Goal: Information Seeking & Learning: Learn about a topic

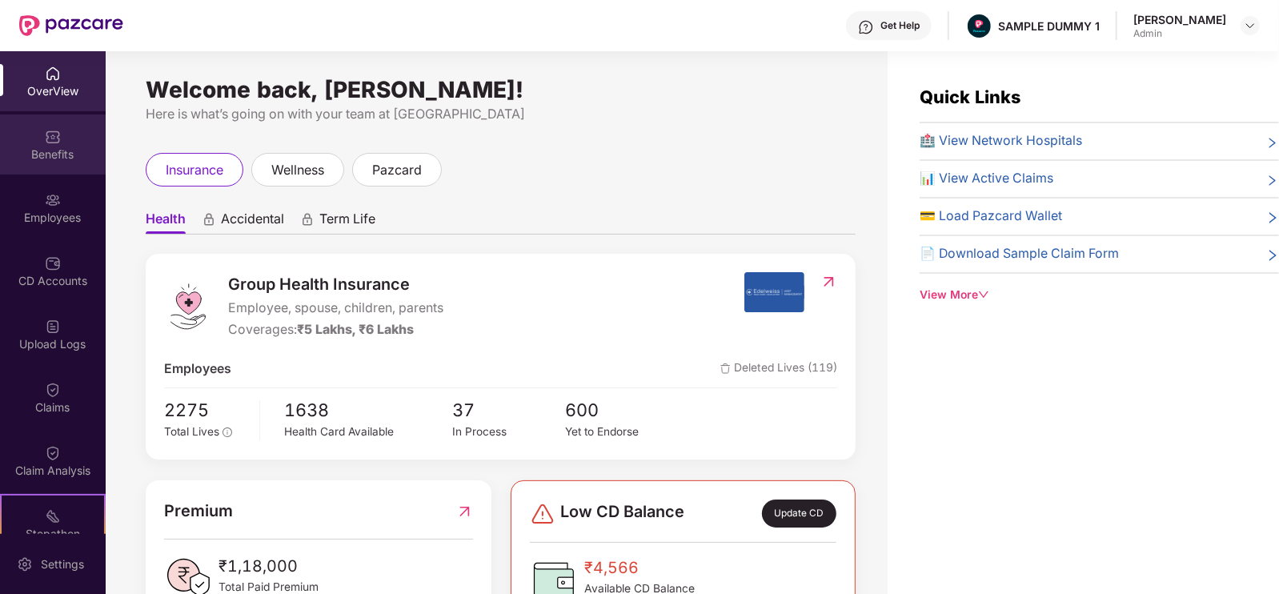
click at [43, 145] on div "Benefits" at bounding box center [53, 144] width 106 height 60
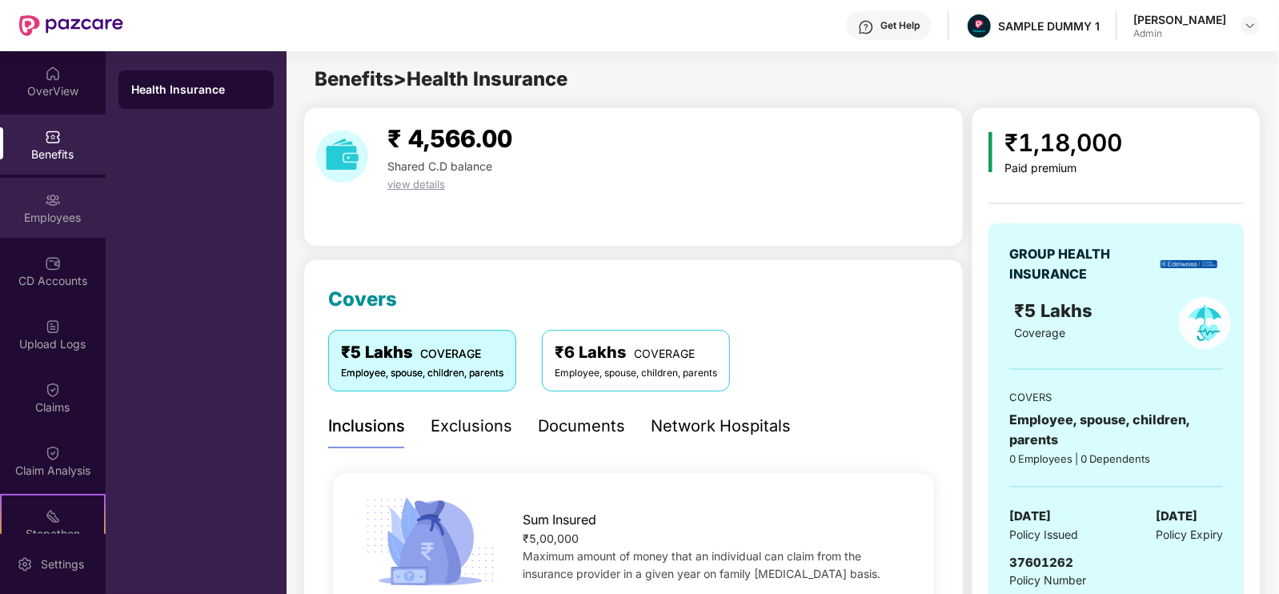
click at [32, 194] on div "Employees" at bounding box center [53, 208] width 106 height 60
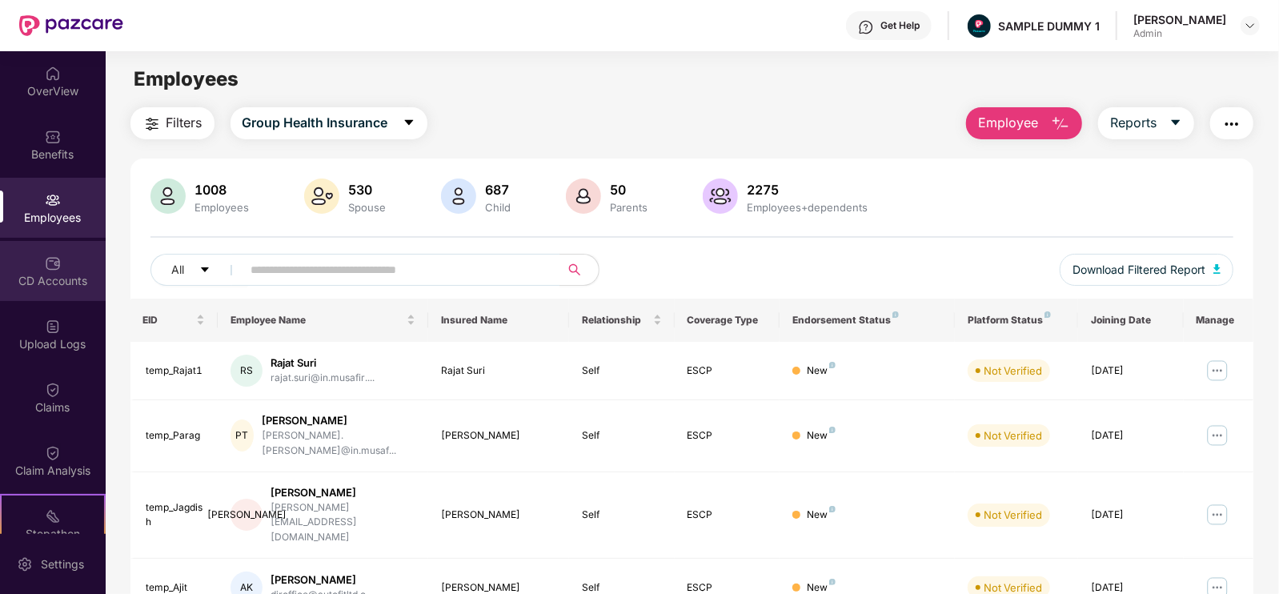
click at [55, 289] on div "CD Accounts" at bounding box center [53, 271] width 106 height 60
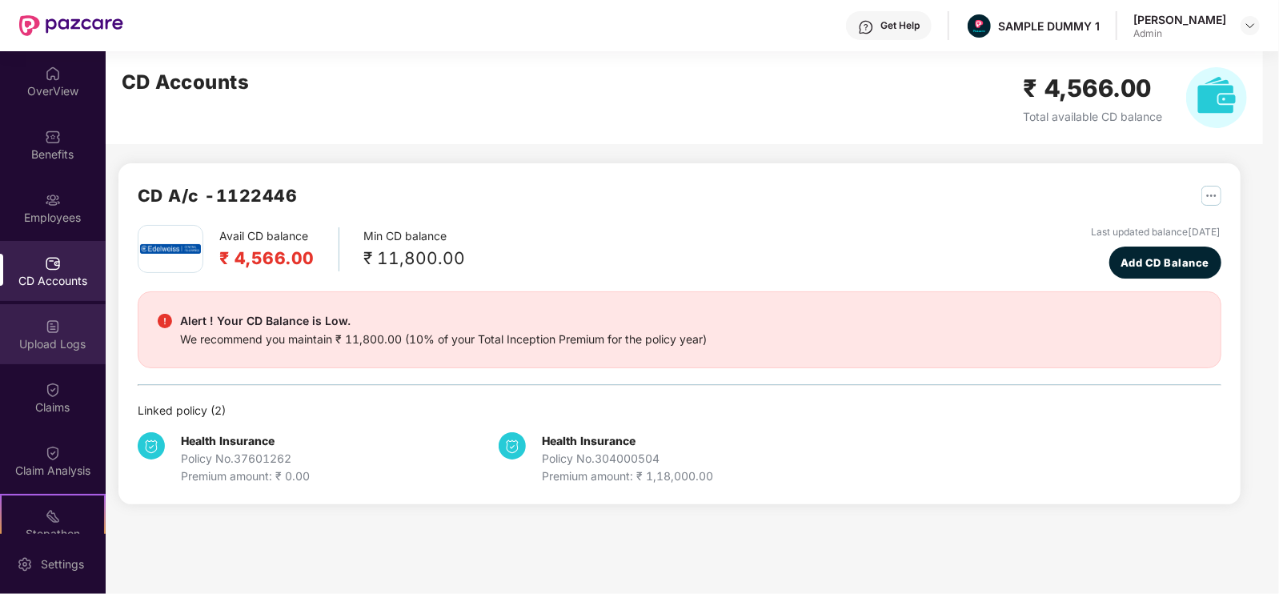
click at [32, 341] on div "Upload Logs" at bounding box center [53, 344] width 106 height 16
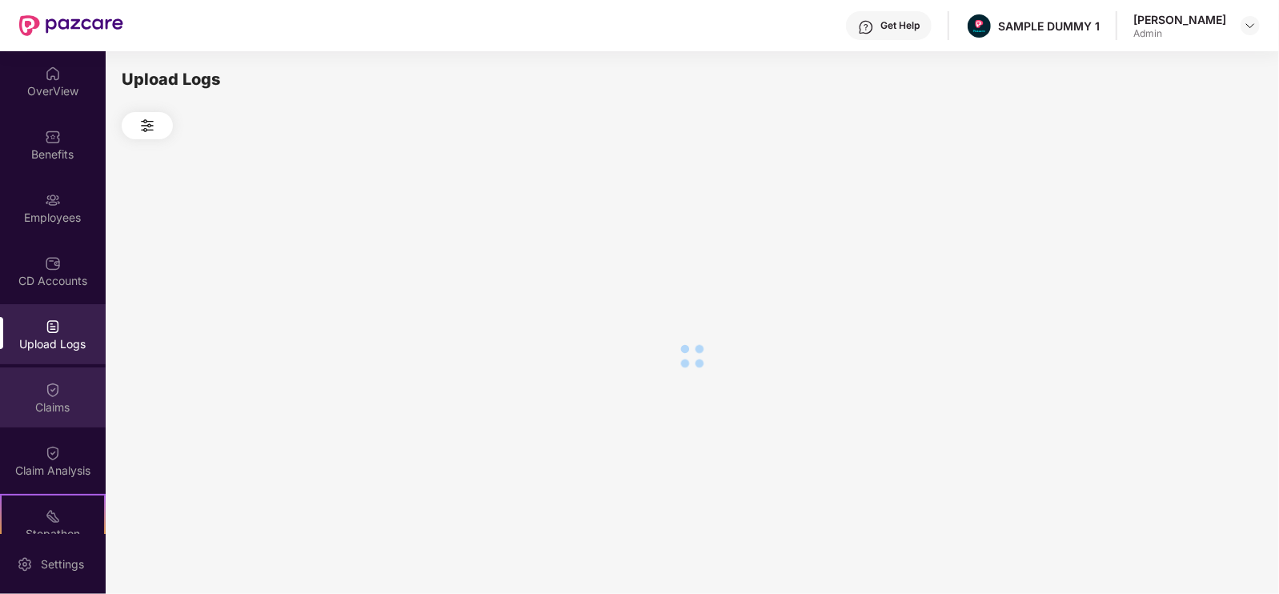
click at [67, 410] on div "Claims" at bounding box center [53, 408] width 106 height 16
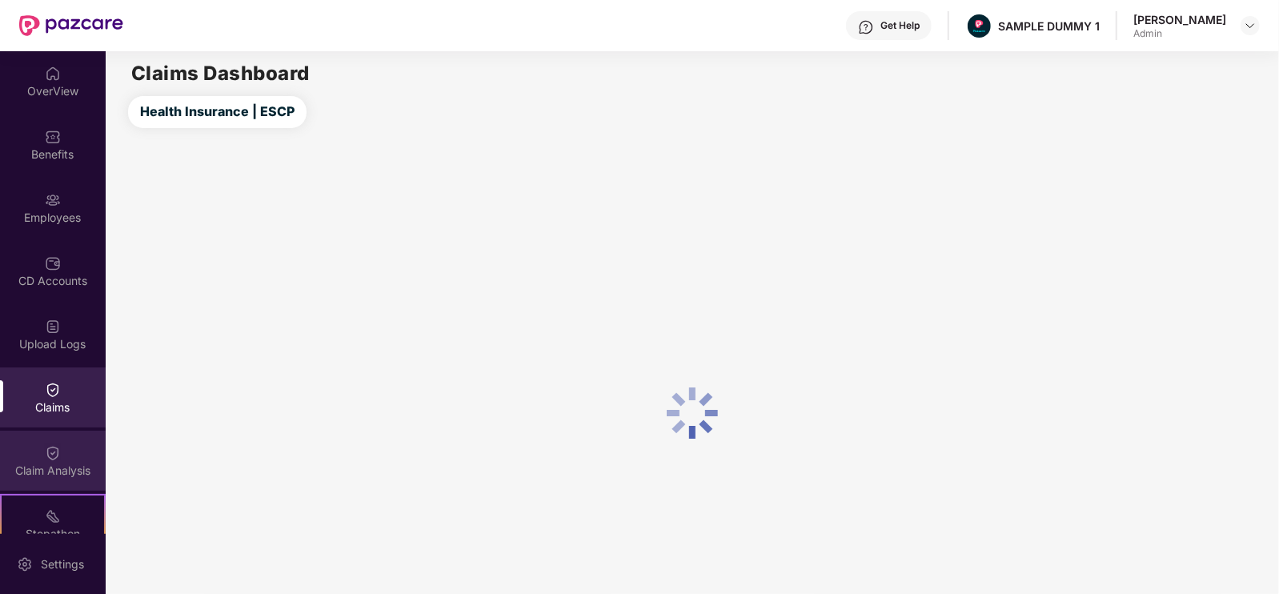
click at [64, 435] on div "Claim Analysis" at bounding box center [53, 461] width 106 height 60
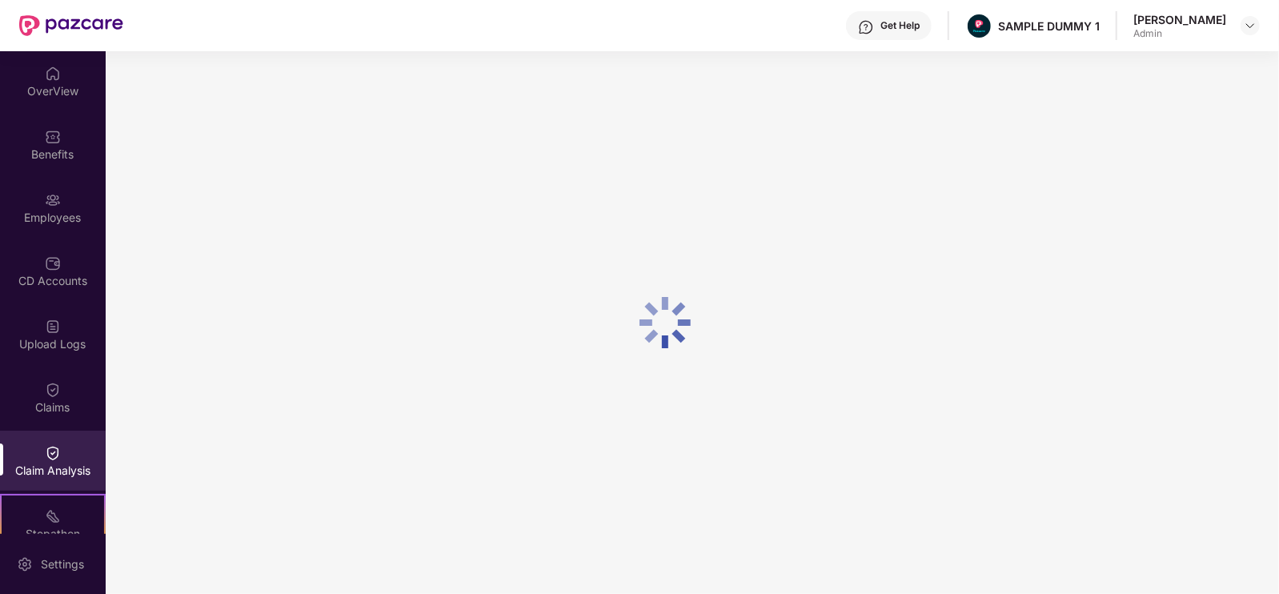
click at [74, 94] on div "OverView" at bounding box center [53, 91] width 106 height 16
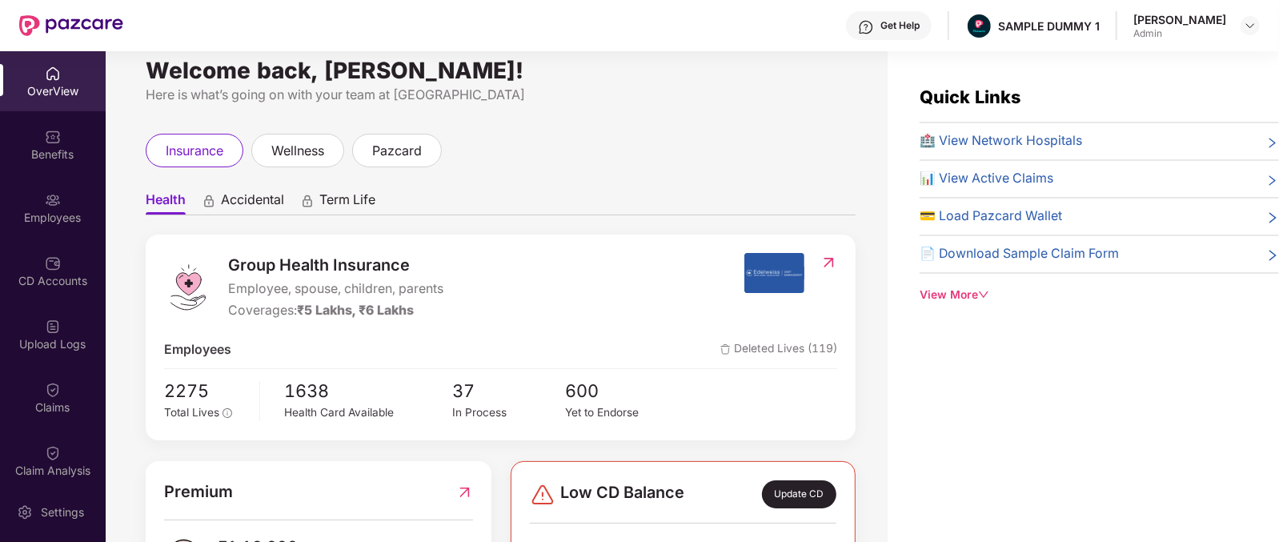
scroll to position [58, 0]
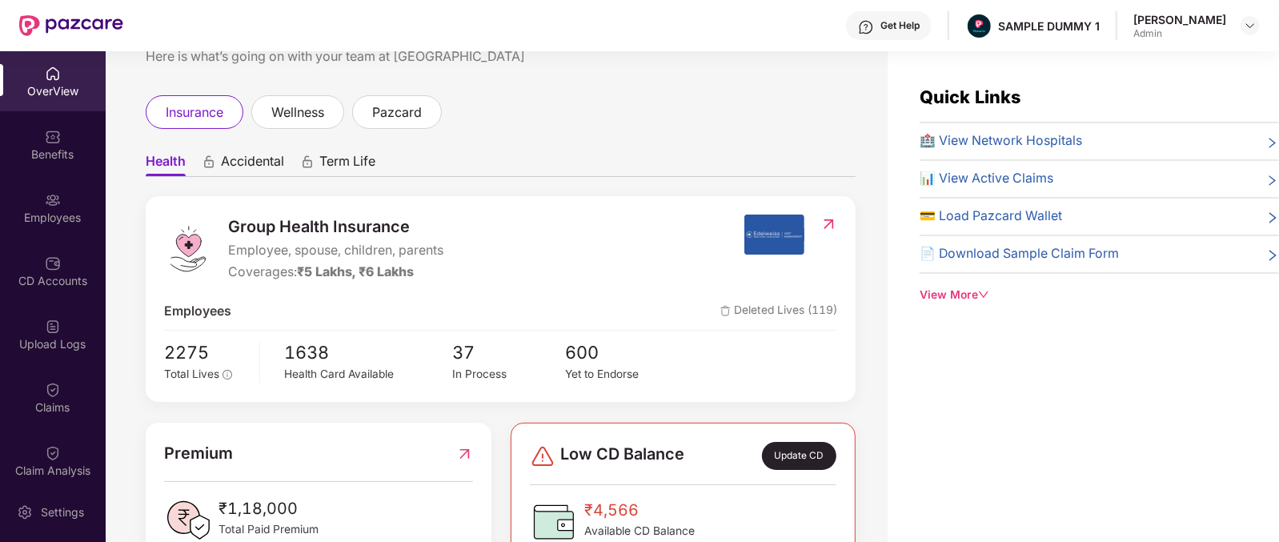
click at [260, 227] on span "Group Health Insurance" at bounding box center [335, 227] width 215 height 25
click at [255, 158] on span "Accidental" at bounding box center [252, 164] width 63 height 23
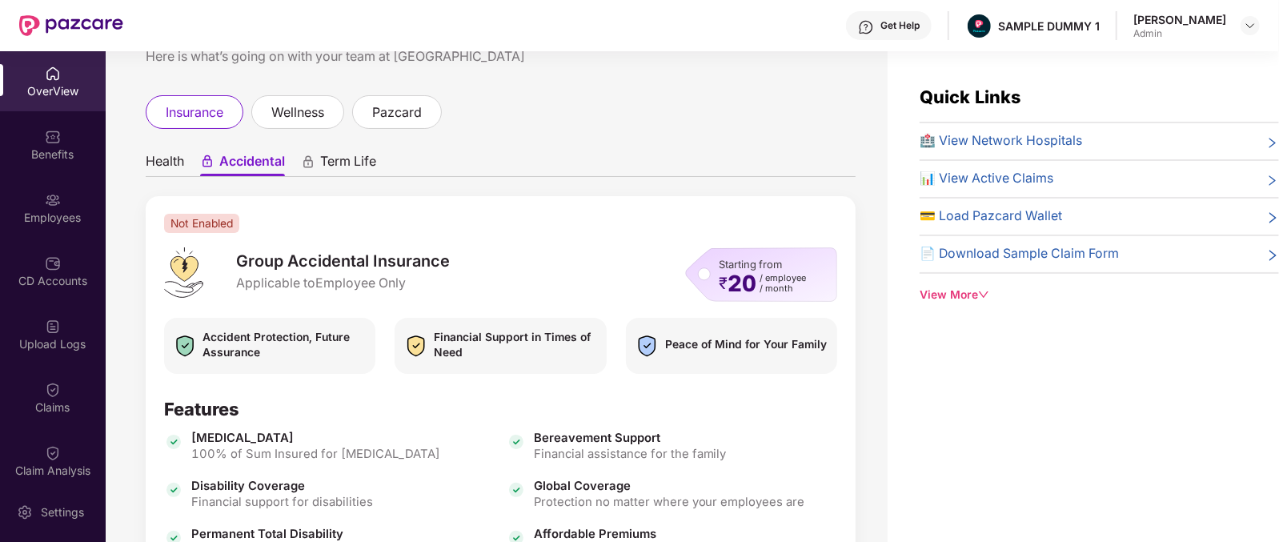
click at [342, 170] on span "Term Life" at bounding box center [348, 164] width 56 height 23
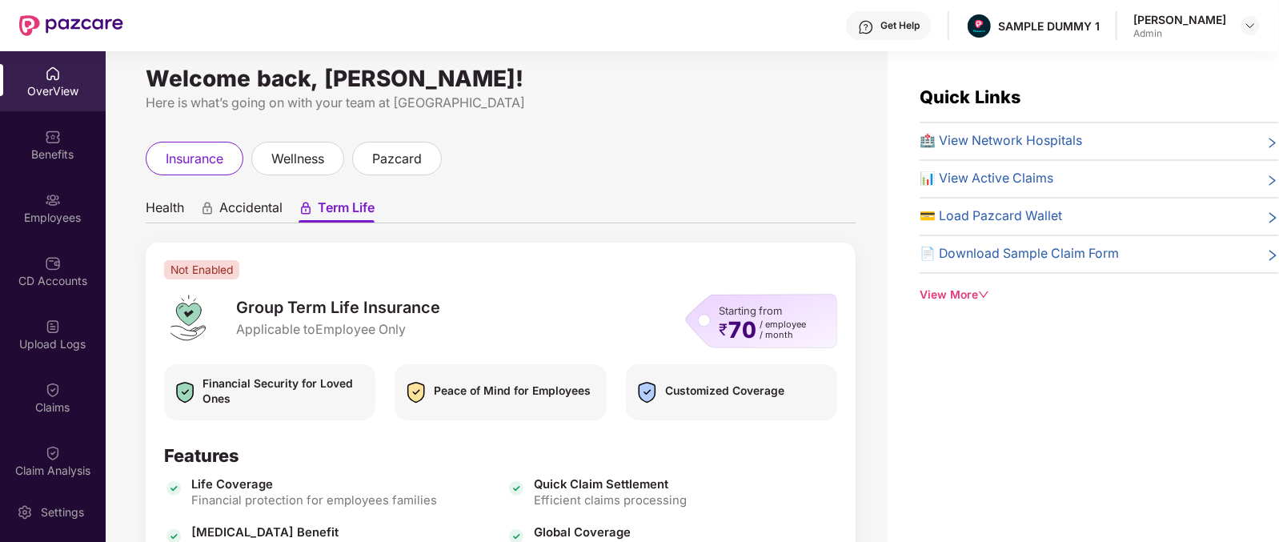
scroll to position [11, 0]
click at [169, 223] on div "Health Accidental Term Life Not Enabled Group Term Life Insurance Applicable to…" at bounding box center [501, 466] width 710 height 550
click at [173, 214] on span "Health" at bounding box center [165, 210] width 38 height 23
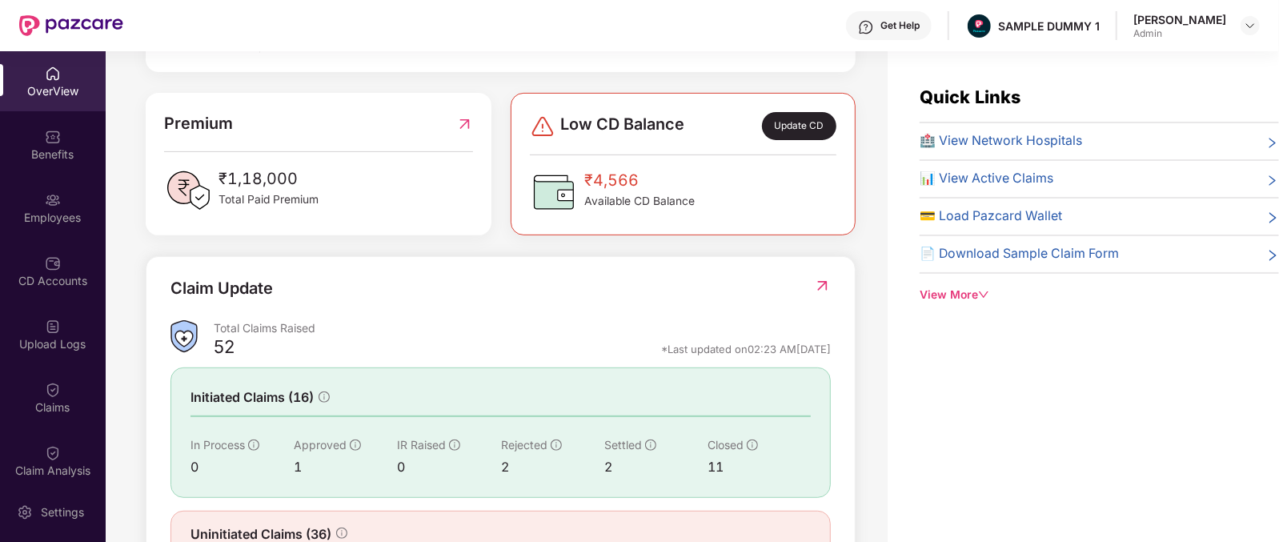
scroll to position [450, 0]
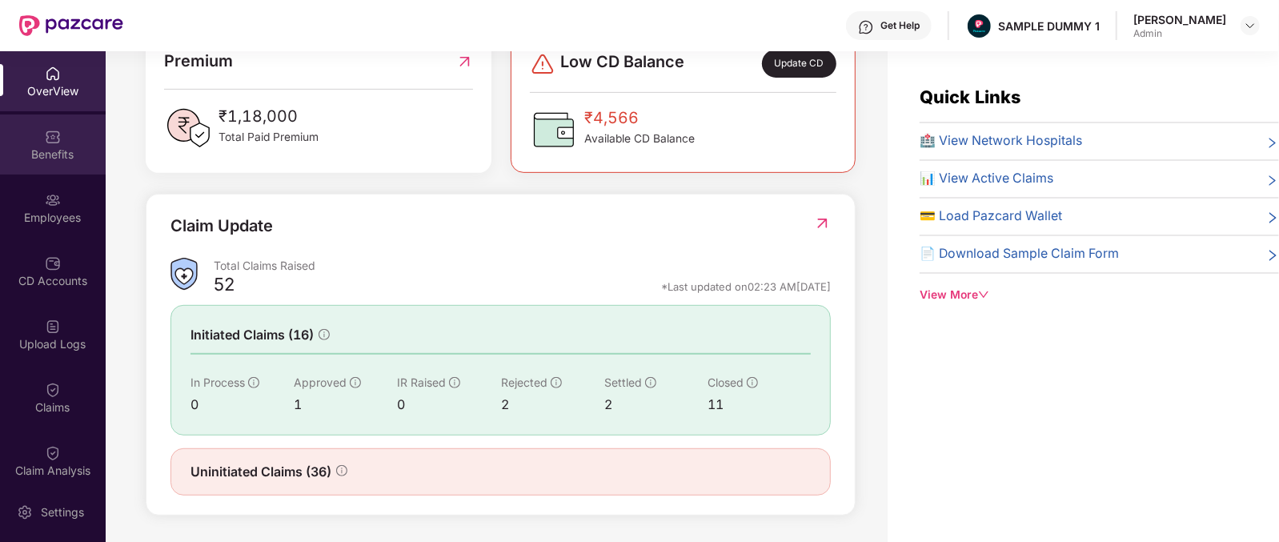
click at [57, 139] on img at bounding box center [53, 137] width 16 height 16
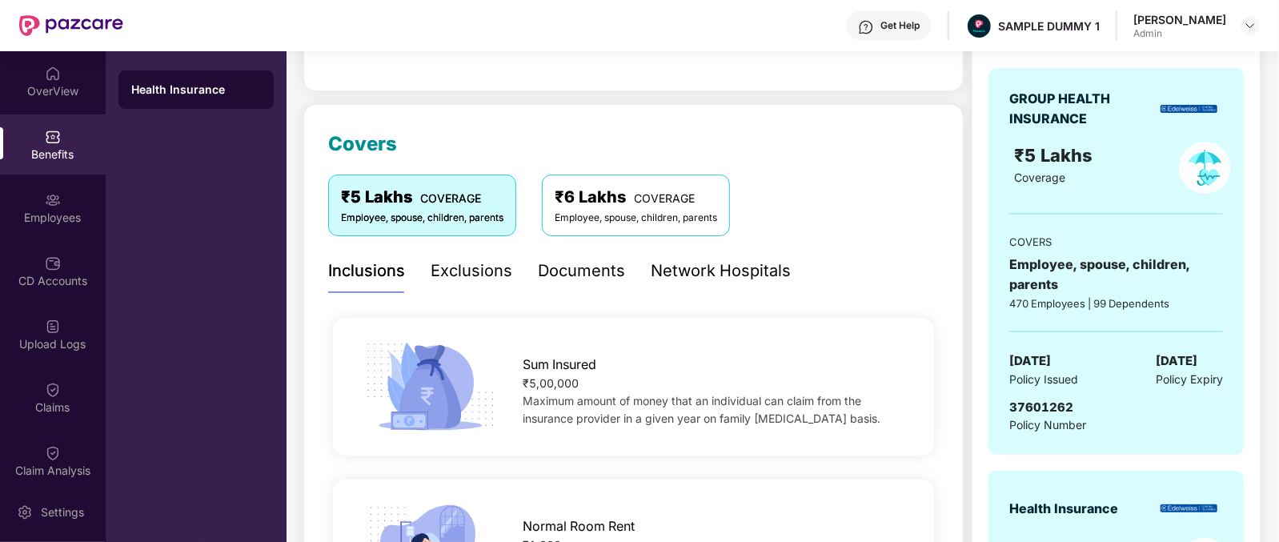
scroll to position [147, 0]
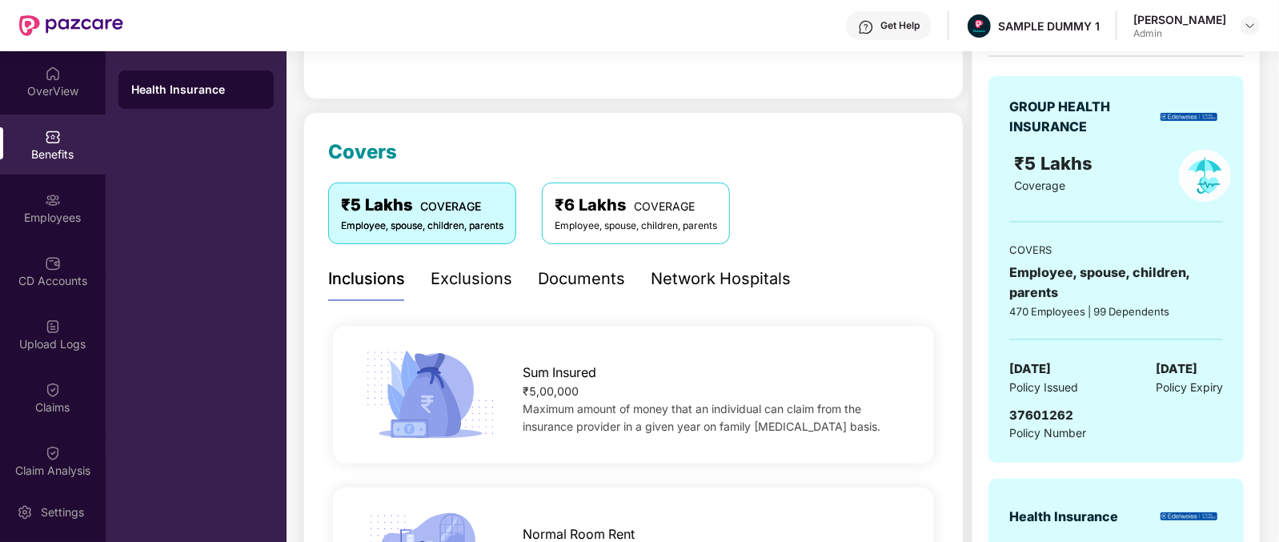
click at [460, 272] on div "Exclusions" at bounding box center [472, 279] width 82 height 25
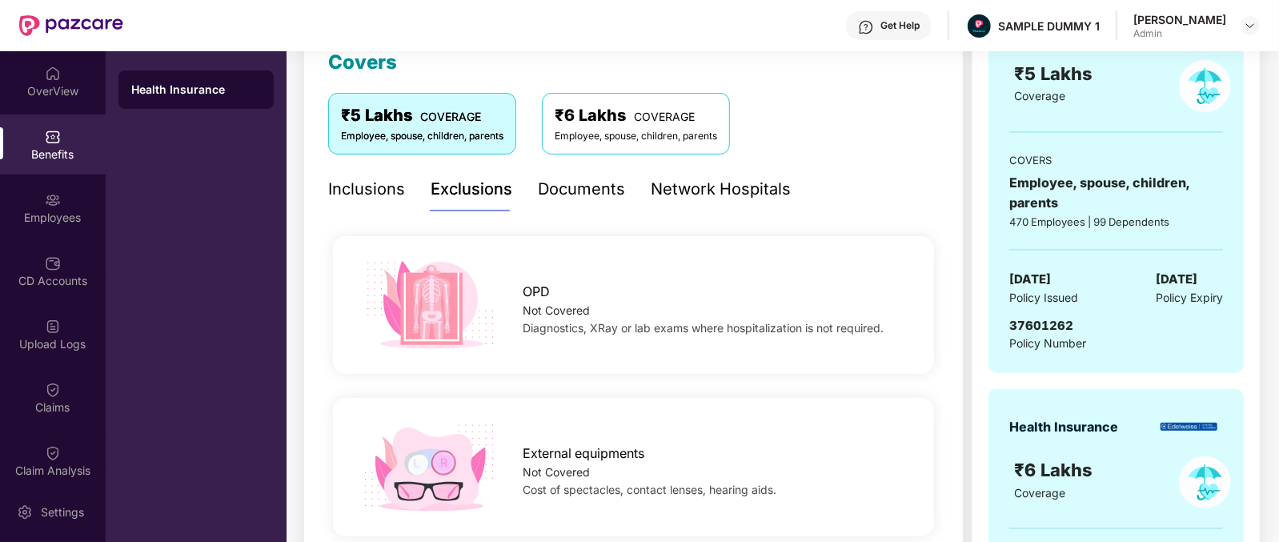
scroll to position [107, 0]
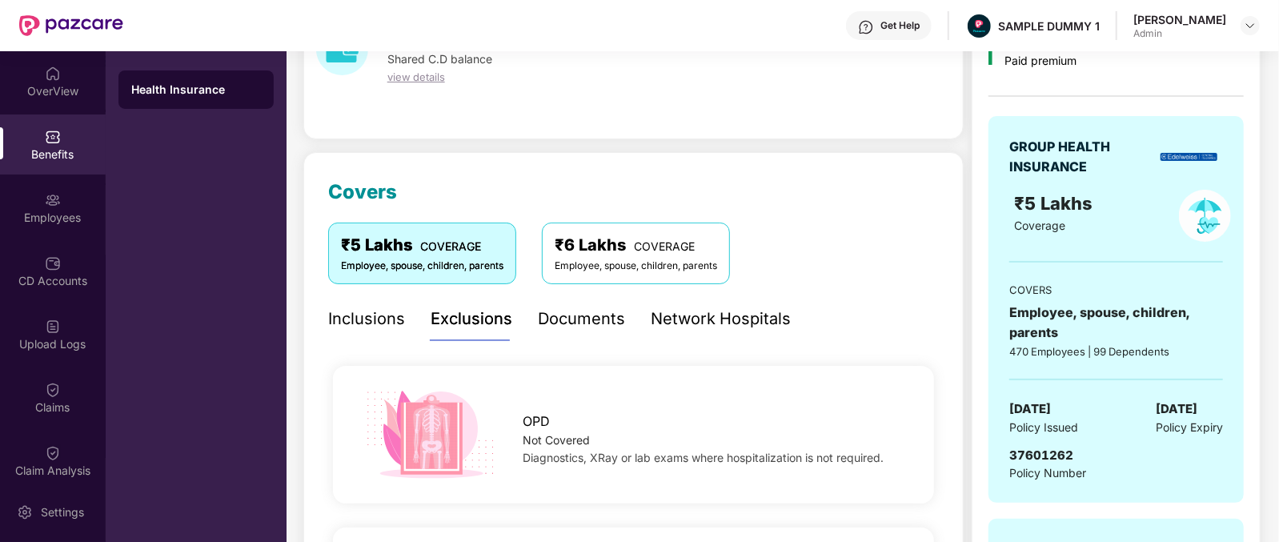
click at [551, 327] on div "Documents" at bounding box center [581, 319] width 87 height 25
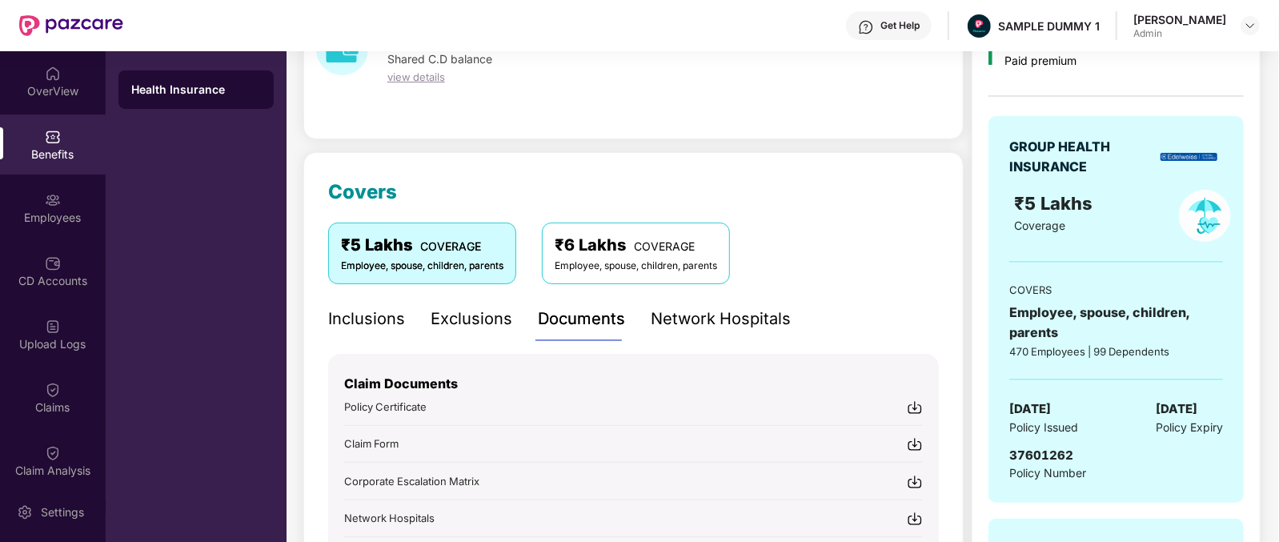
scroll to position [185, 0]
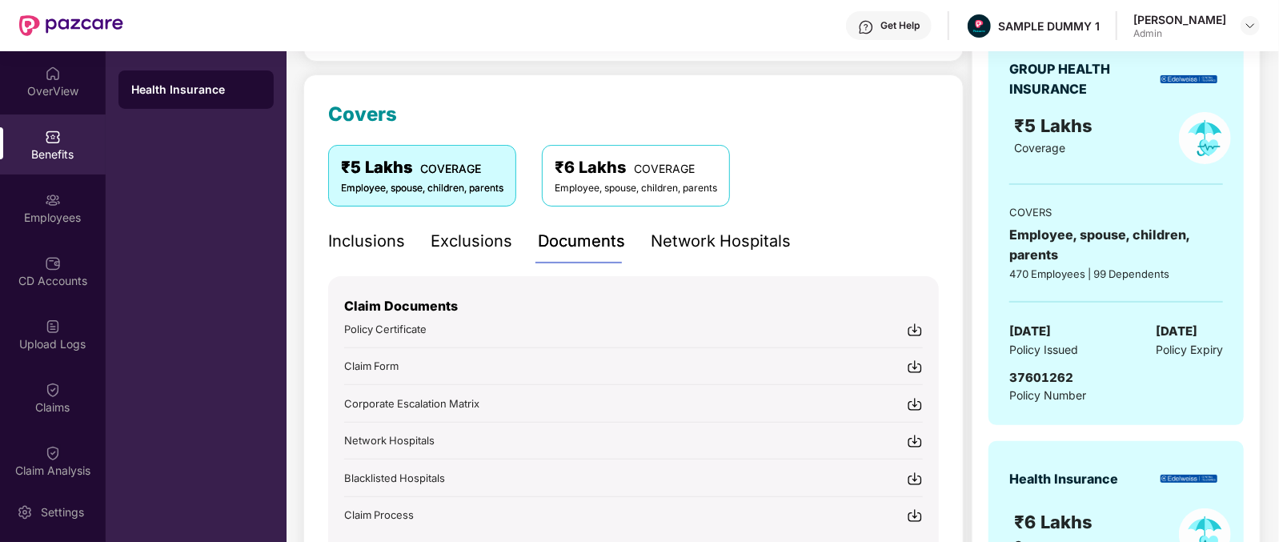
click at [738, 229] on div "Network Hospitals" at bounding box center [721, 241] width 140 height 25
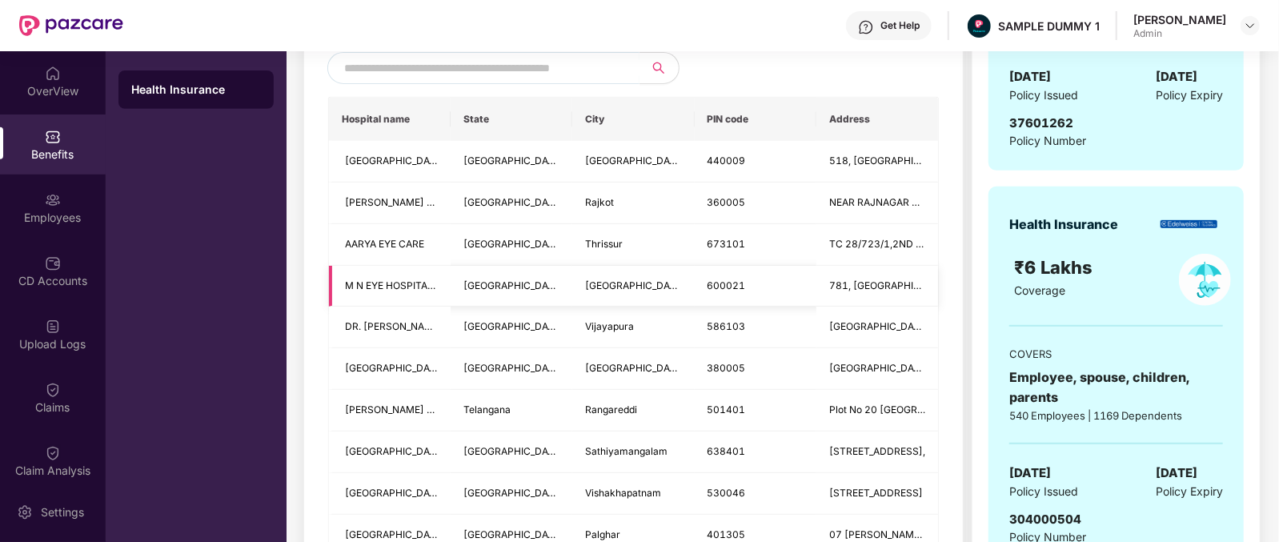
scroll to position [189, 0]
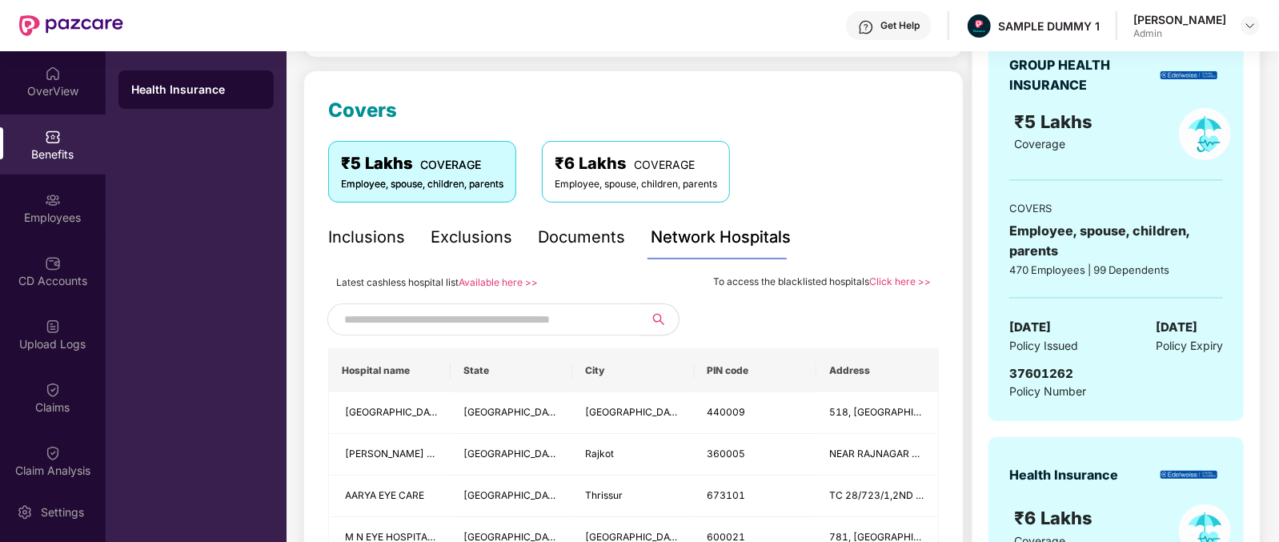
click at [469, 312] on input "text" at bounding box center [481, 319] width 274 height 24
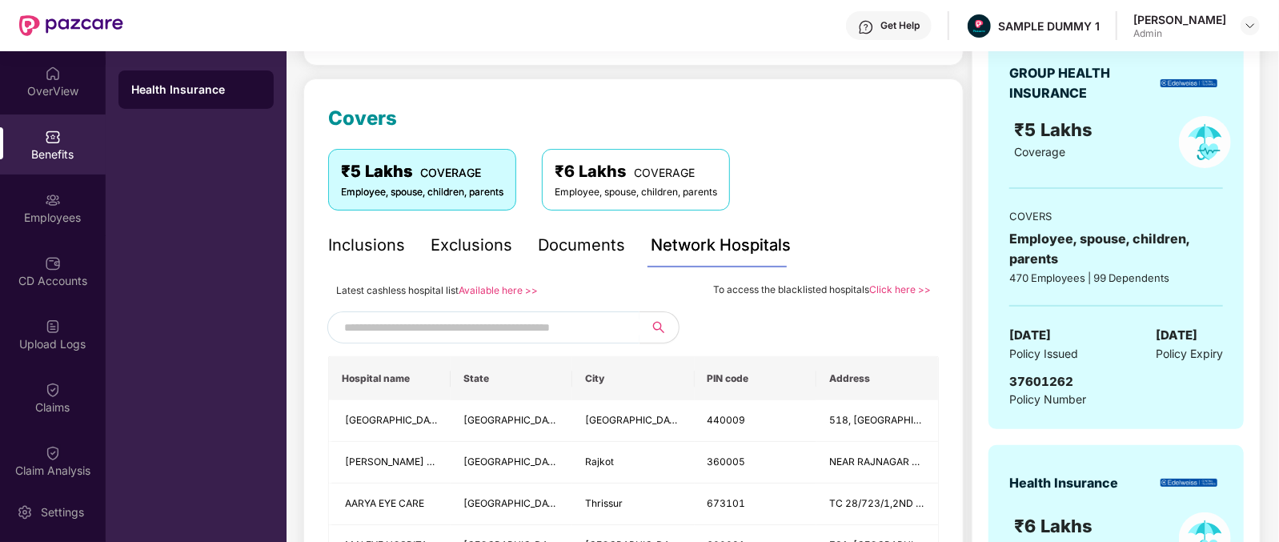
scroll to position [167, 0]
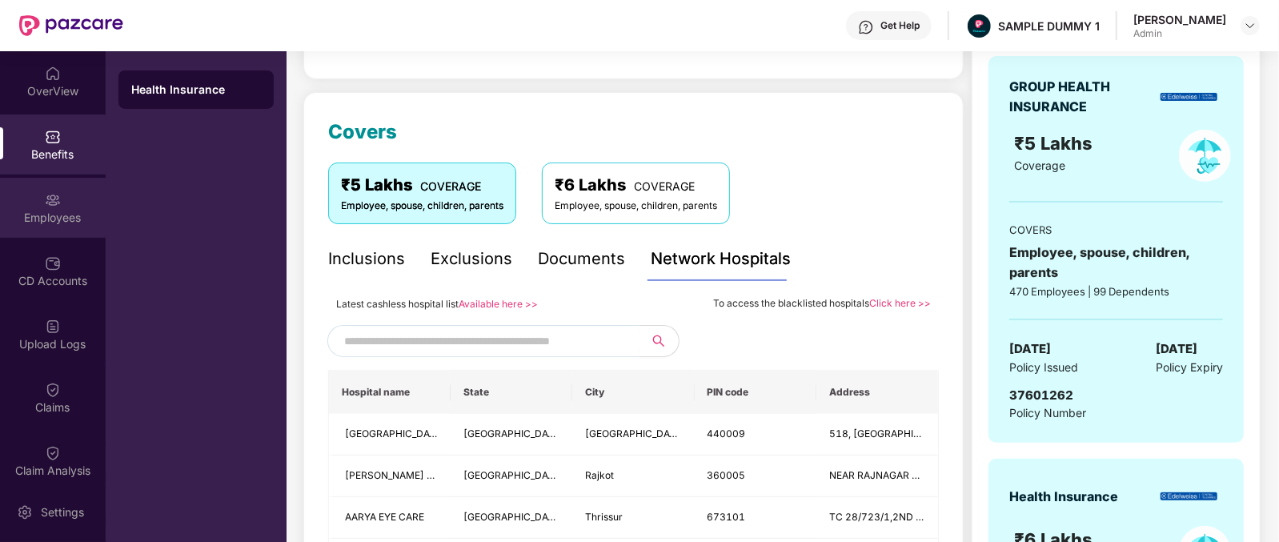
click at [39, 223] on div "Employees" at bounding box center [53, 218] width 106 height 16
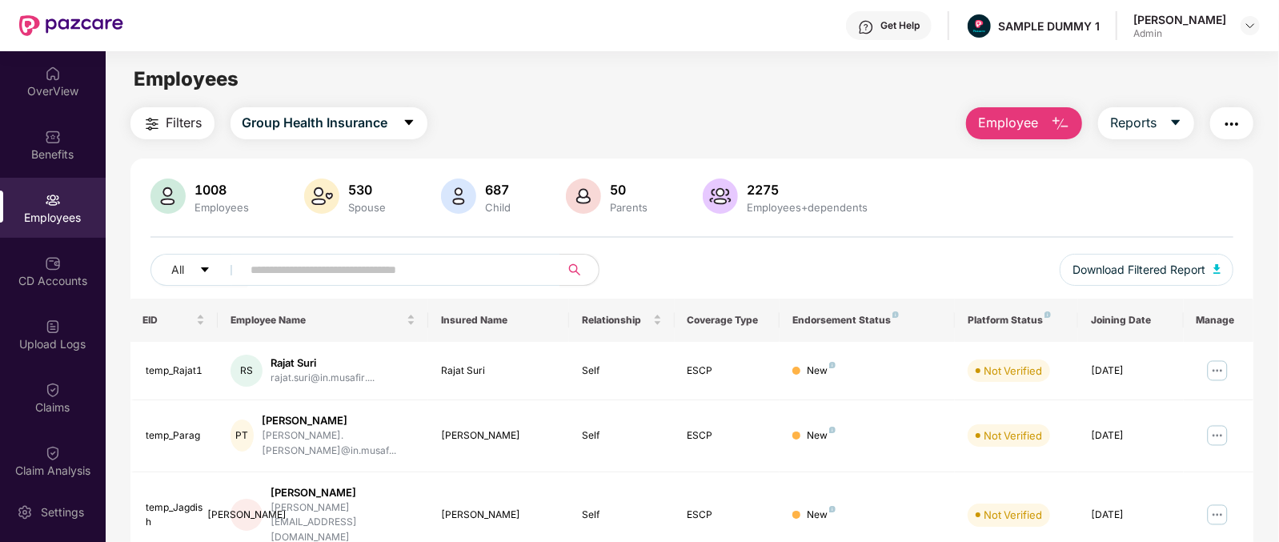
click at [920, 30] on div "Get Help" at bounding box center [900, 25] width 39 height 13
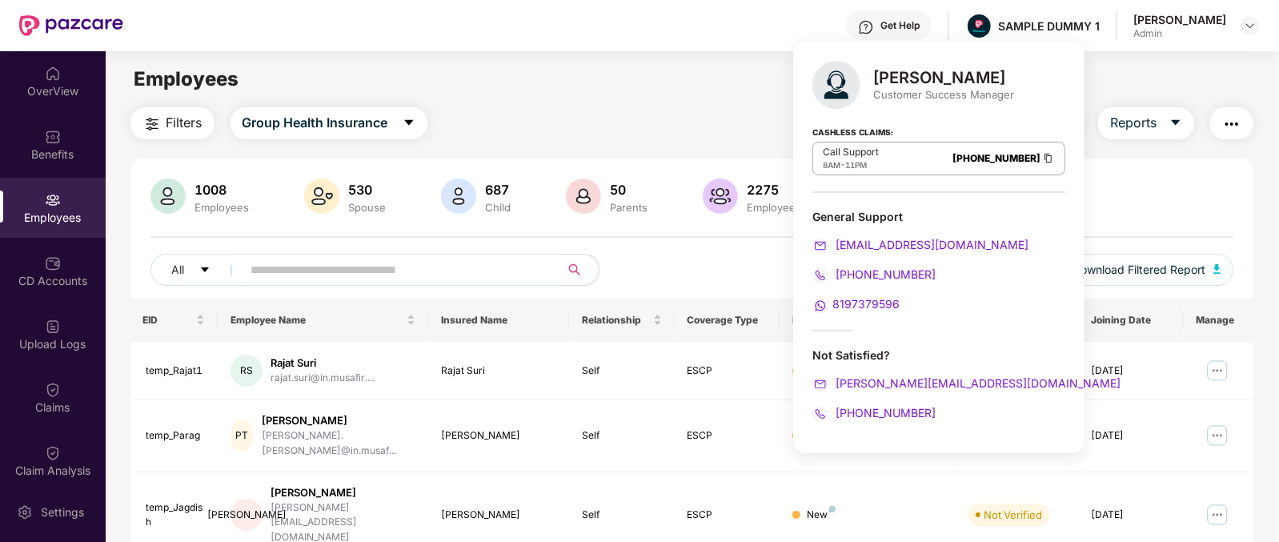
click at [890, 88] on div "Customer Success Manager" at bounding box center [944, 94] width 141 height 14
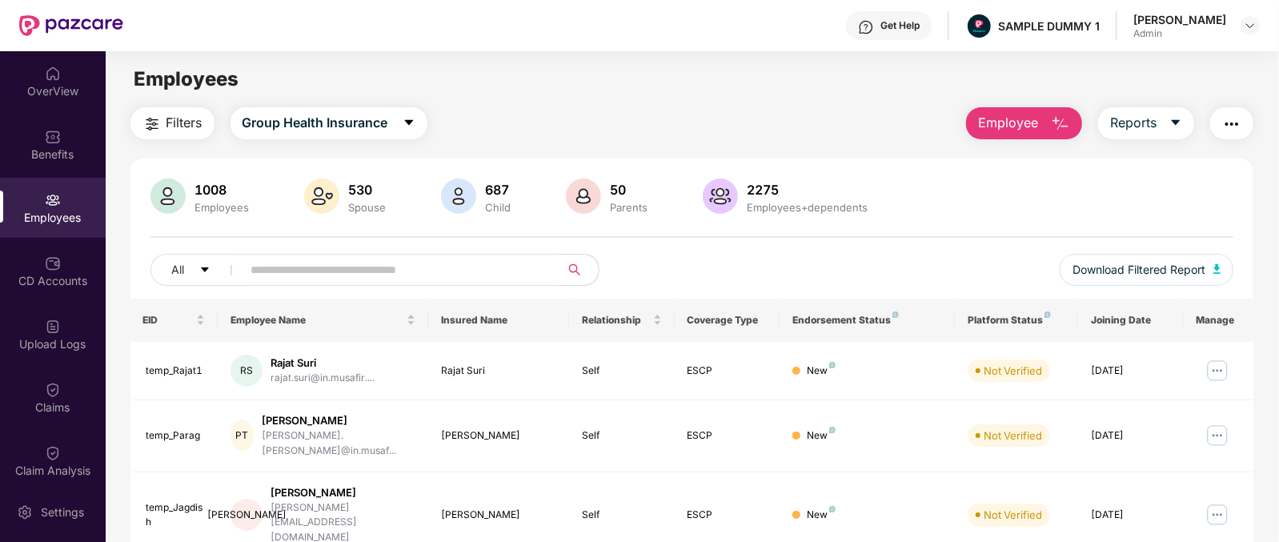
click at [653, 73] on div "Employees" at bounding box center [692, 79] width 1173 height 30
click at [1017, 135] on button "Employee" at bounding box center [1024, 123] width 116 height 32
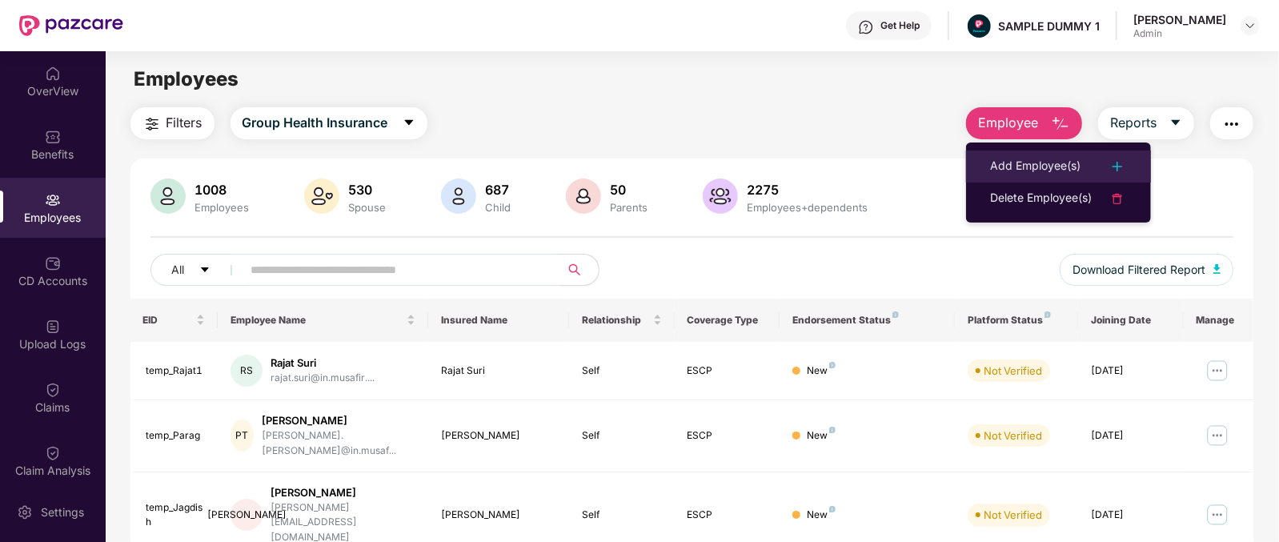
click at [1051, 166] on div "Add Employee(s)" at bounding box center [1035, 166] width 90 height 19
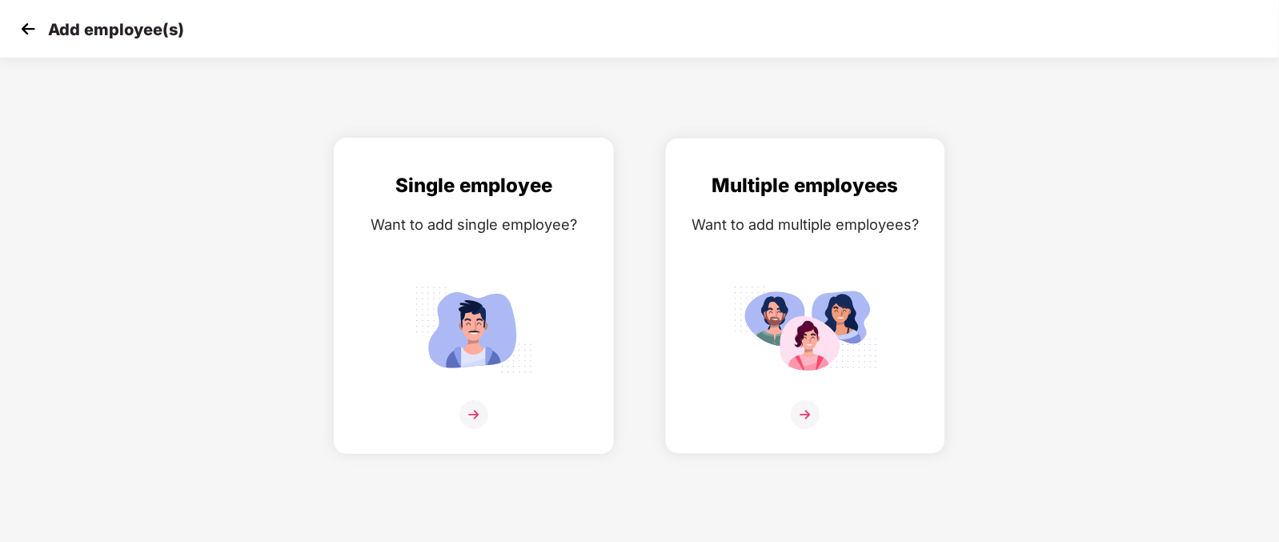
click at [473, 429] on img at bounding box center [474, 414] width 29 height 29
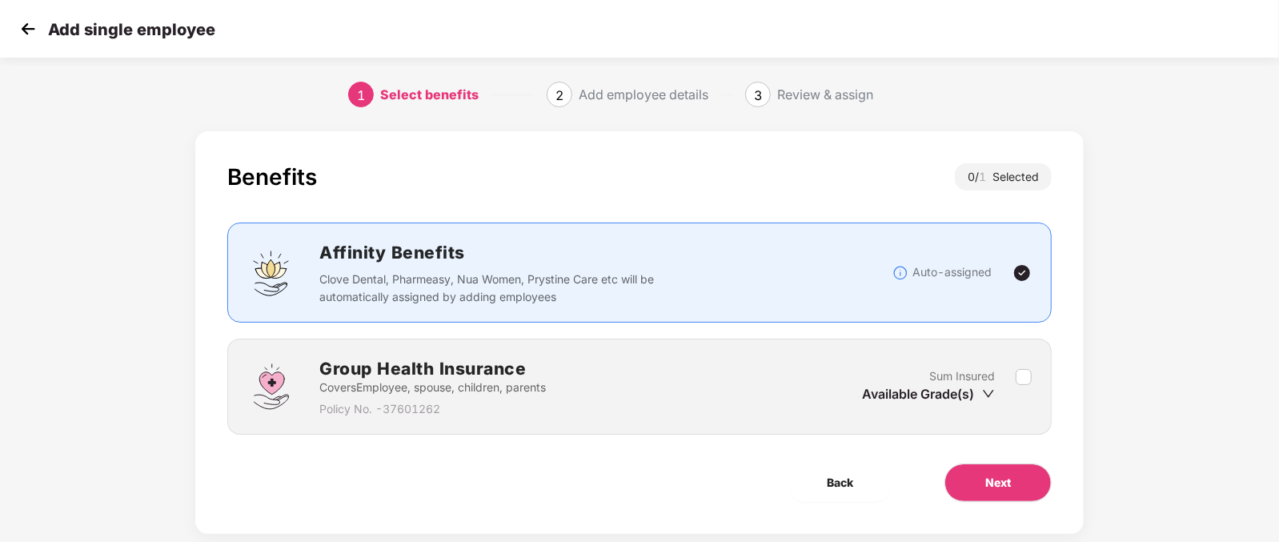
scroll to position [32, 0]
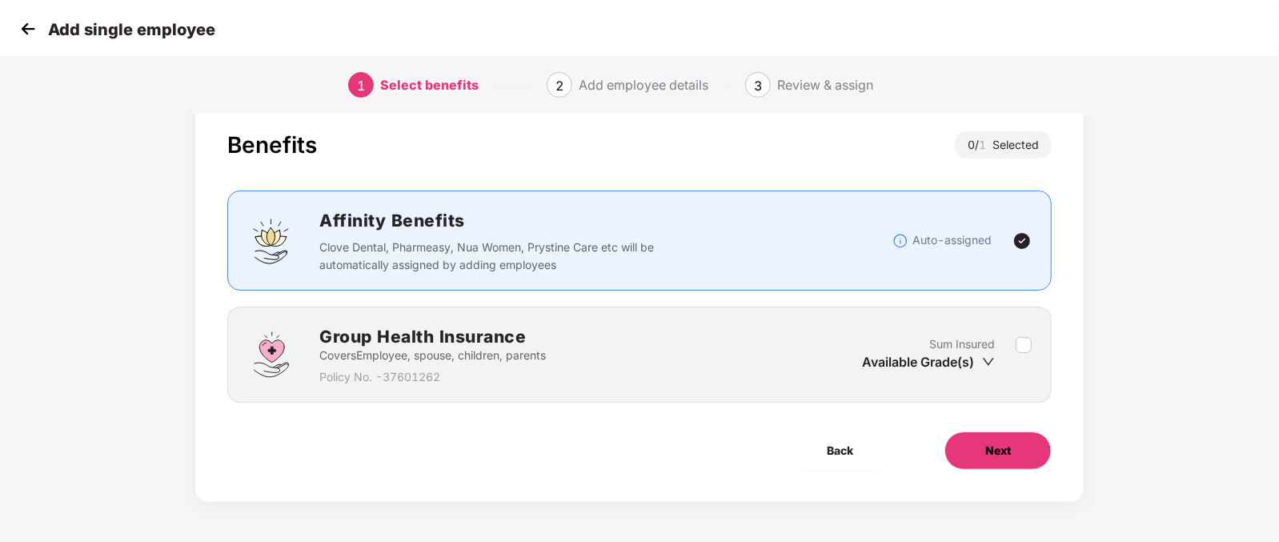
click at [1021, 438] on button "Next" at bounding box center [998, 451] width 107 height 38
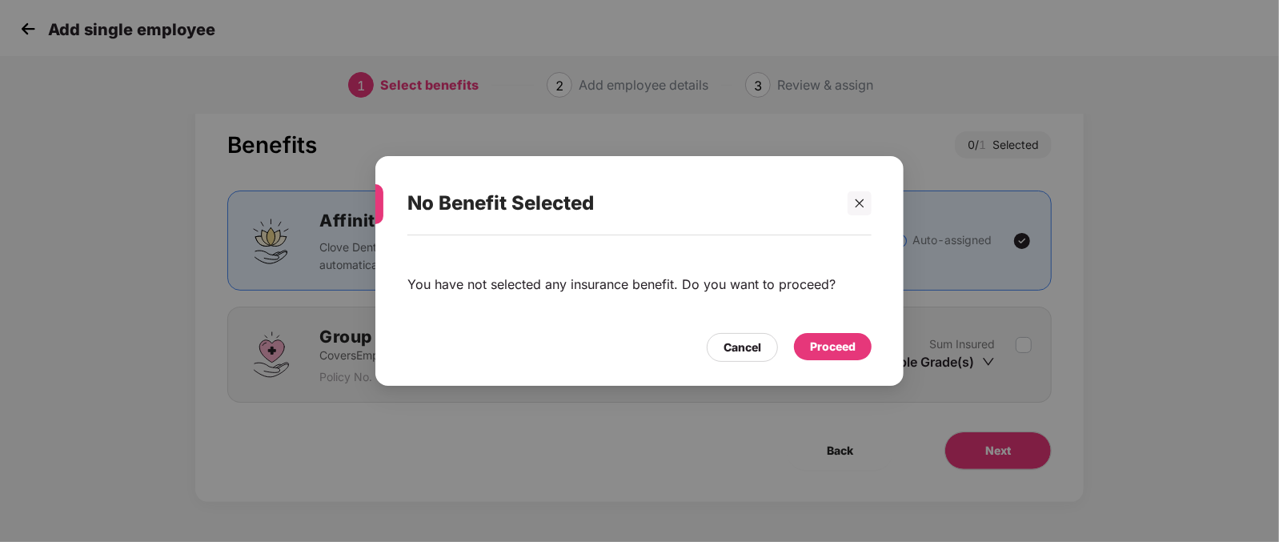
click at [837, 346] on div "Proceed" at bounding box center [833, 347] width 46 height 18
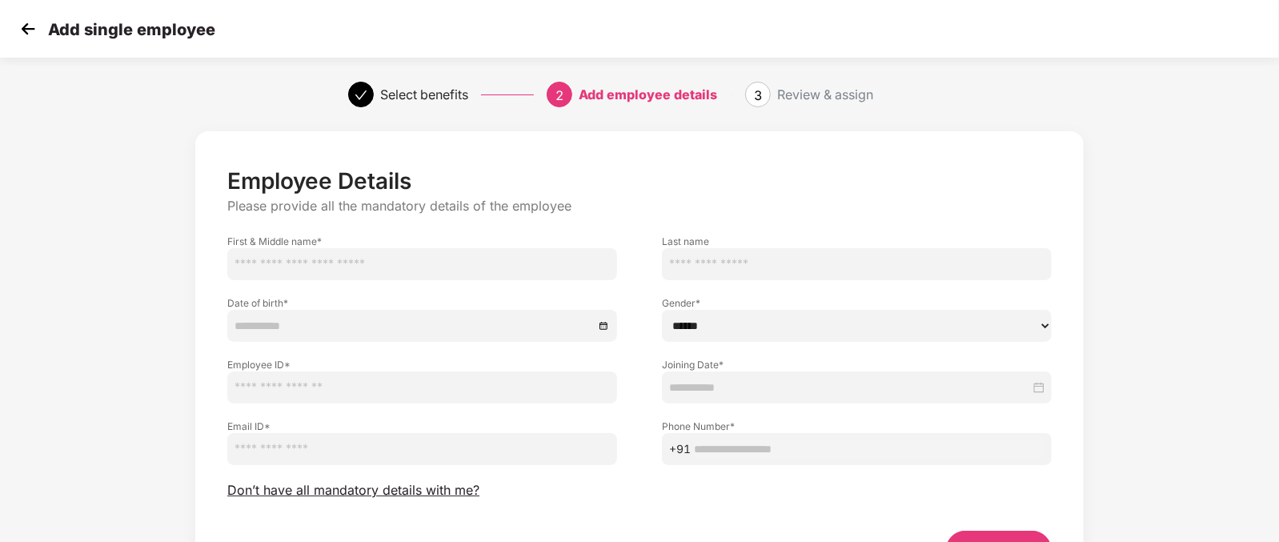
scroll to position [99, 0]
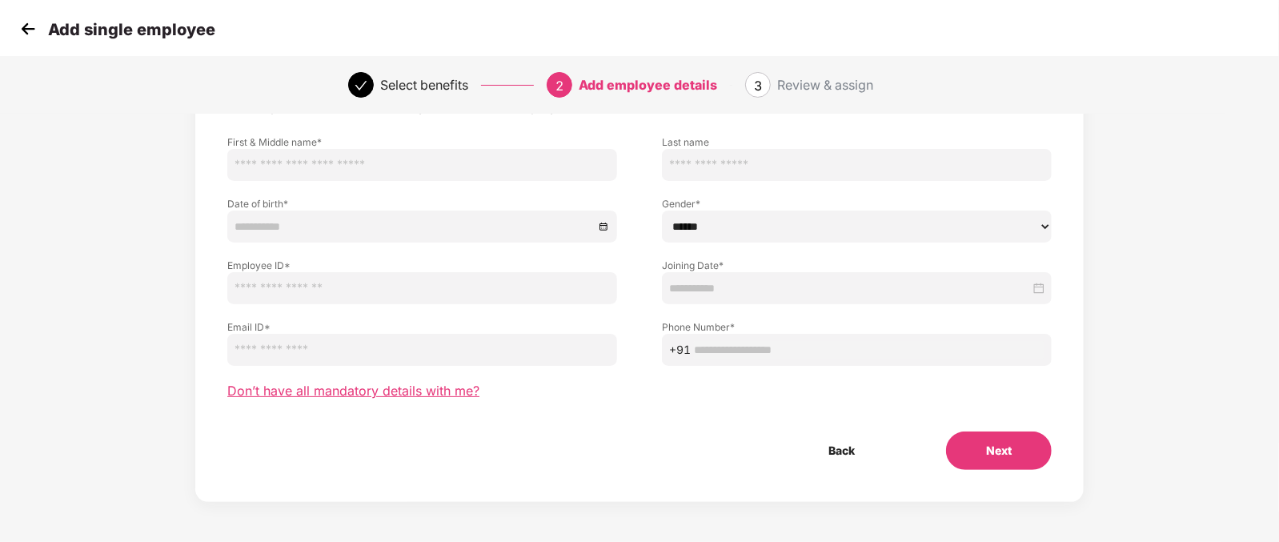
click at [382, 388] on span "Don’t have all mandatory details with me?" at bounding box center [353, 391] width 252 height 17
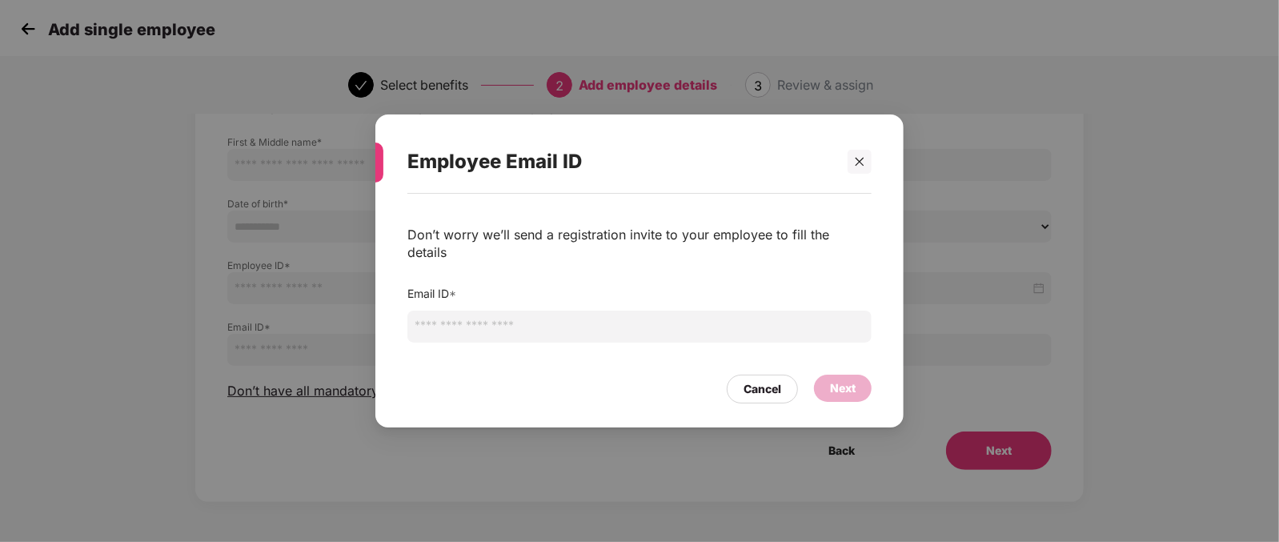
click at [449, 318] on input "email" at bounding box center [640, 327] width 464 height 32
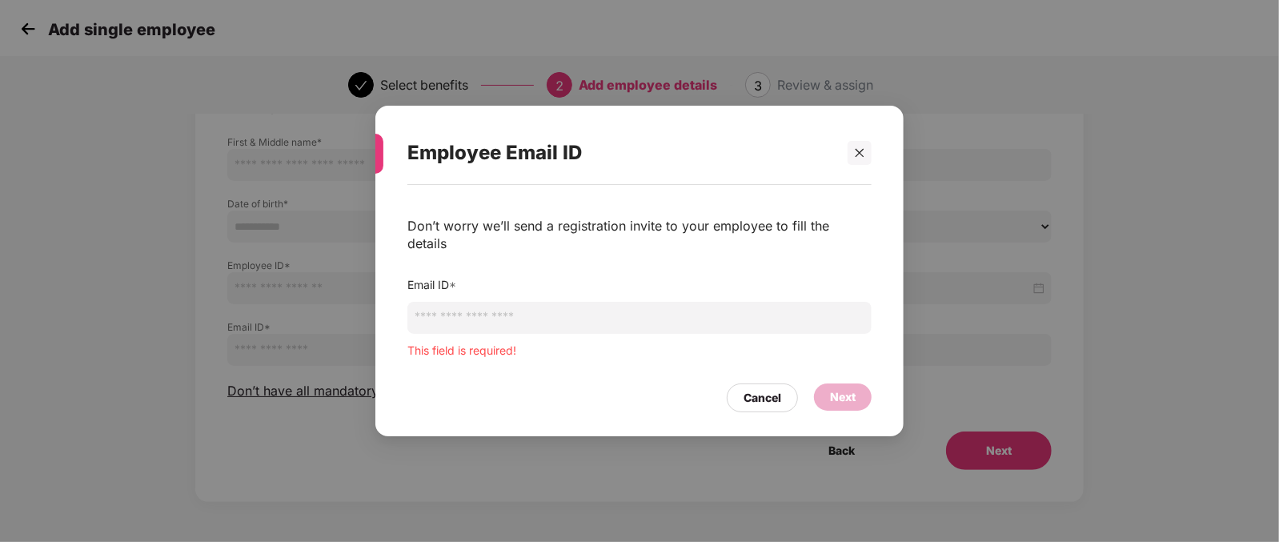
click at [185, 171] on div "Employee Email ID Don’t worry we’ll send a registration invite to your employee…" at bounding box center [639, 271] width 1279 height 542
click at [866, 154] on div at bounding box center [860, 153] width 24 height 24
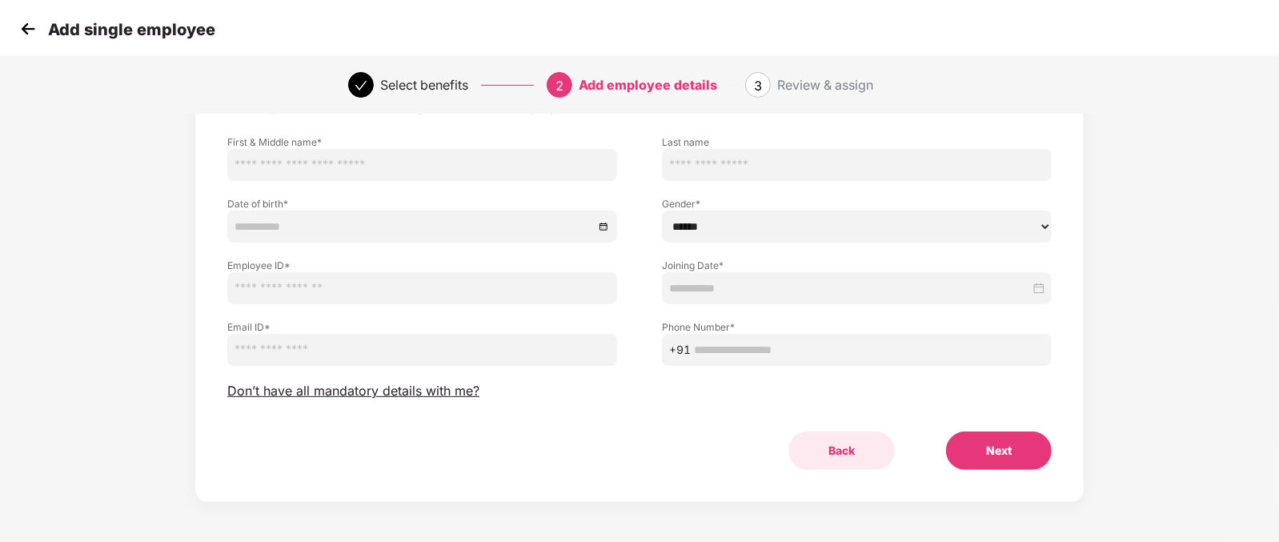
click at [853, 450] on button "Back" at bounding box center [842, 451] width 106 height 38
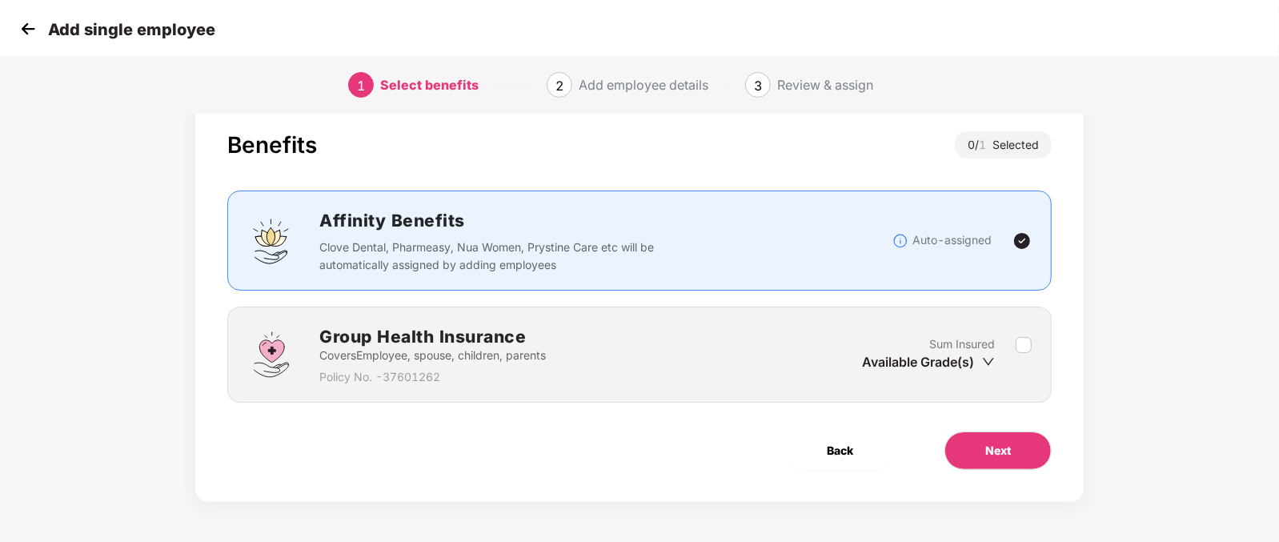
click at [853, 450] on button "Back" at bounding box center [840, 451] width 106 height 38
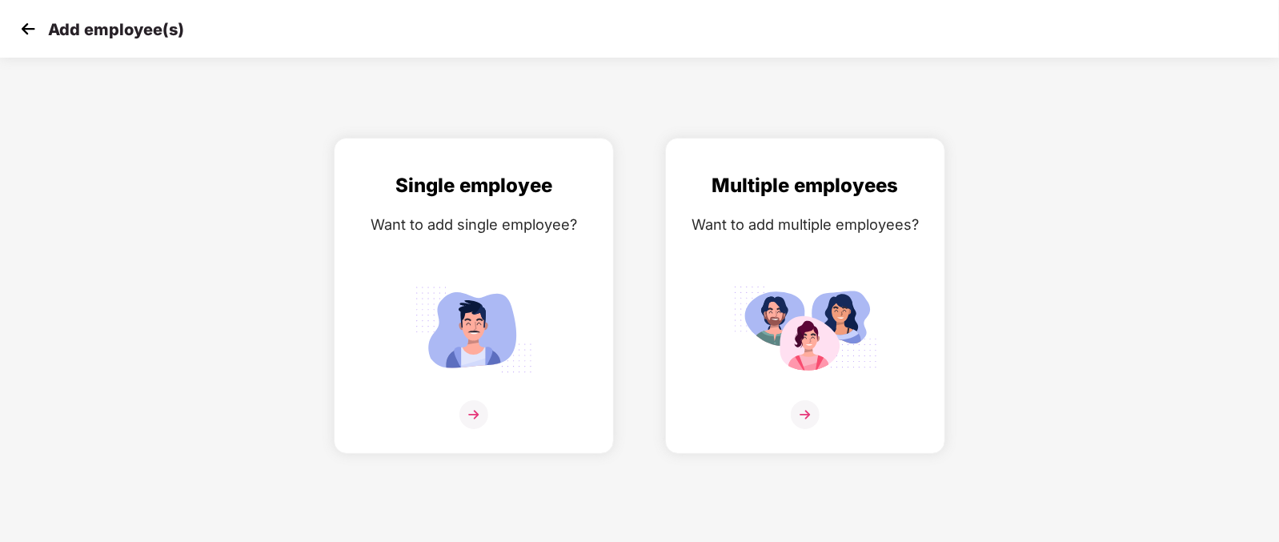
click at [34, 14] on div "Add employee(s)" at bounding box center [639, 29] width 1279 height 58
click at [28, 28] on img at bounding box center [28, 29] width 24 height 24
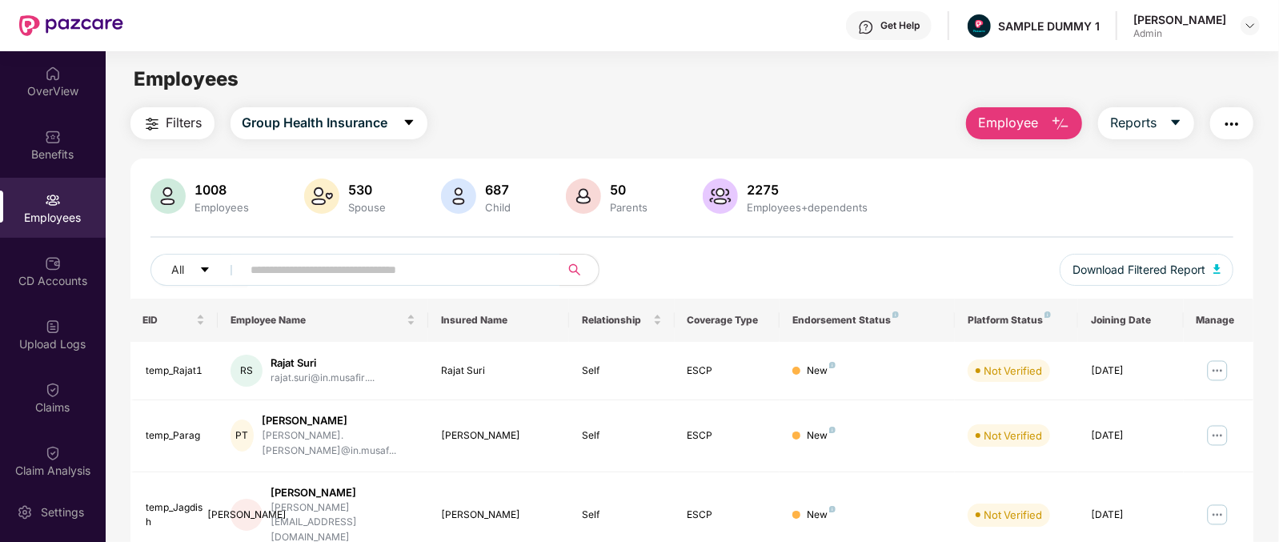
click at [1027, 134] on button "Employee" at bounding box center [1024, 123] width 116 height 32
click at [821, 95] on main "Employees Filters Group Health Insurance Employee Reports 1008 Employees 530 Sp…" at bounding box center [692, 322] width 1173 height 542
click at [747, 135] on div "Filters Group Health Insurance Employee Reports" at bounding box center [693, 123] width 1124 height 32
click at [15, 523] on div "Settings" at bounding box center [53, 512] width 106 height 60
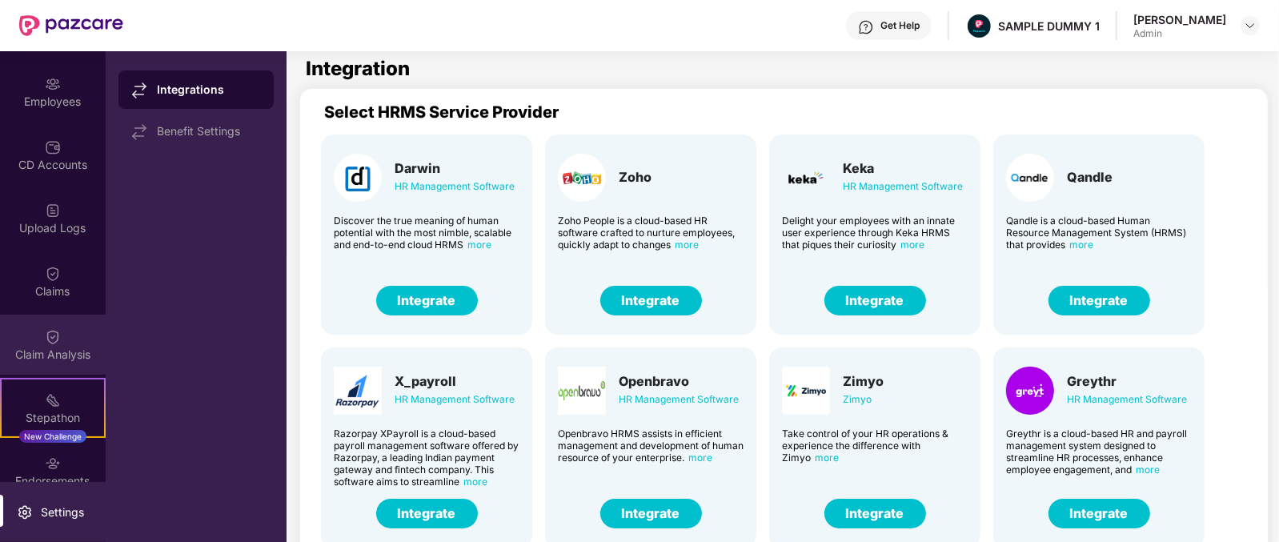
scroll to position [118, 0]
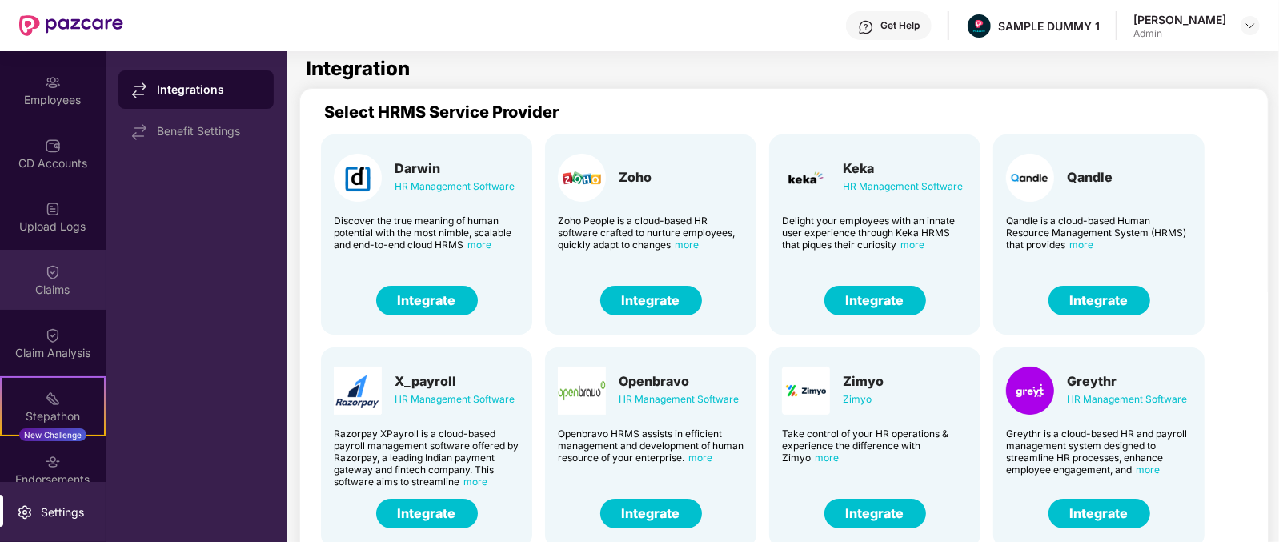
click at [71, 282] on div "Claims" at bounding box center [53, 290] width 106 height 16
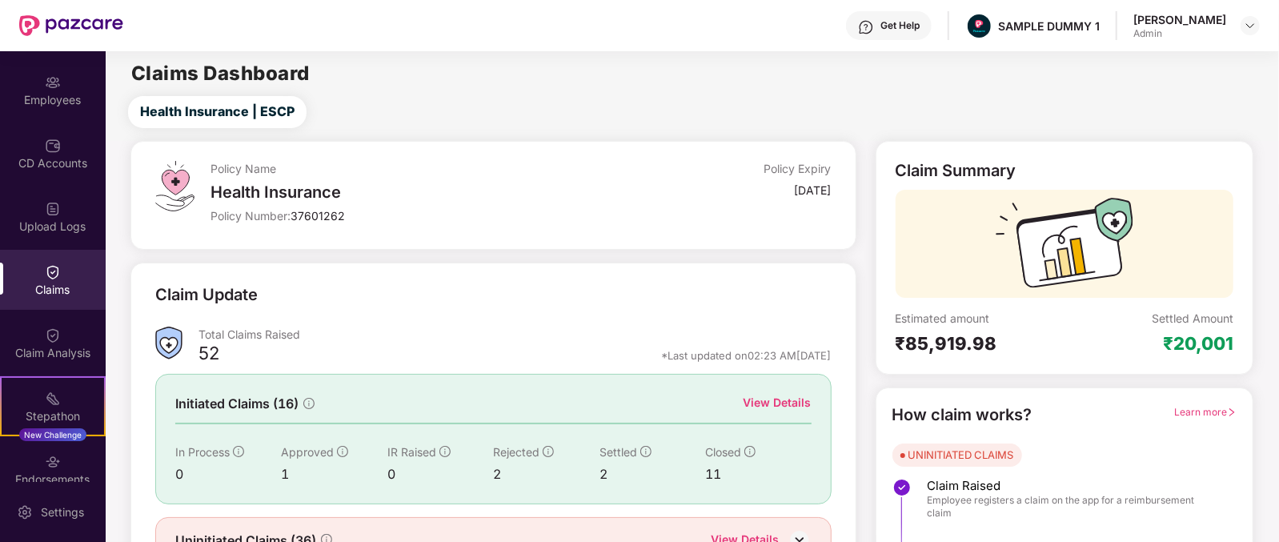
scroll to position [84, 0]
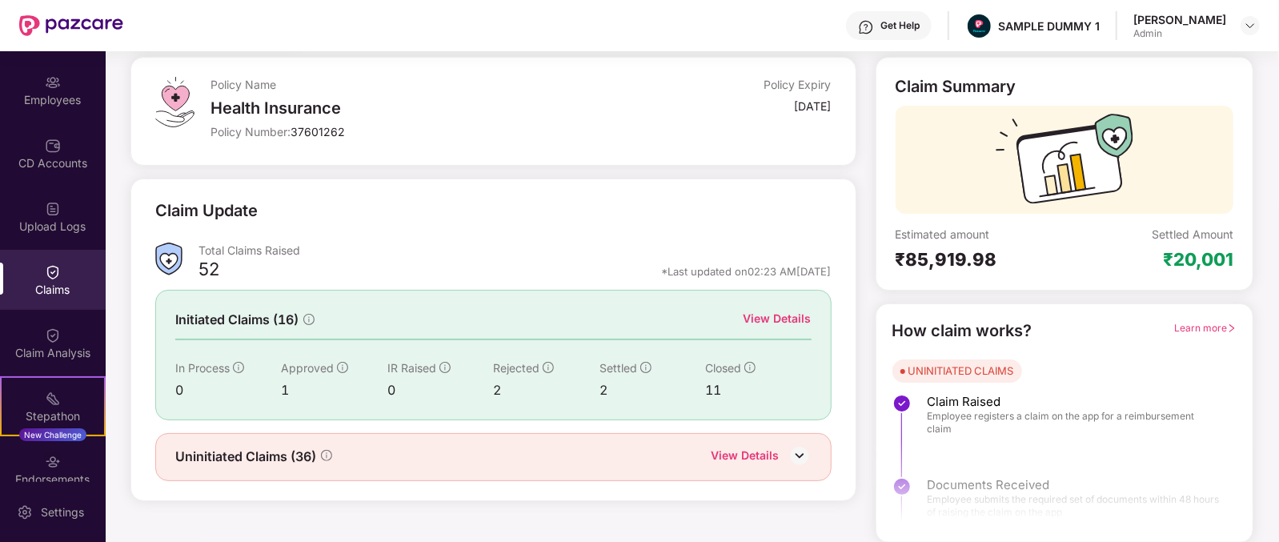
click at [801, 314] on div "View Details" at bounding box center [778, 319] width 68 height 18
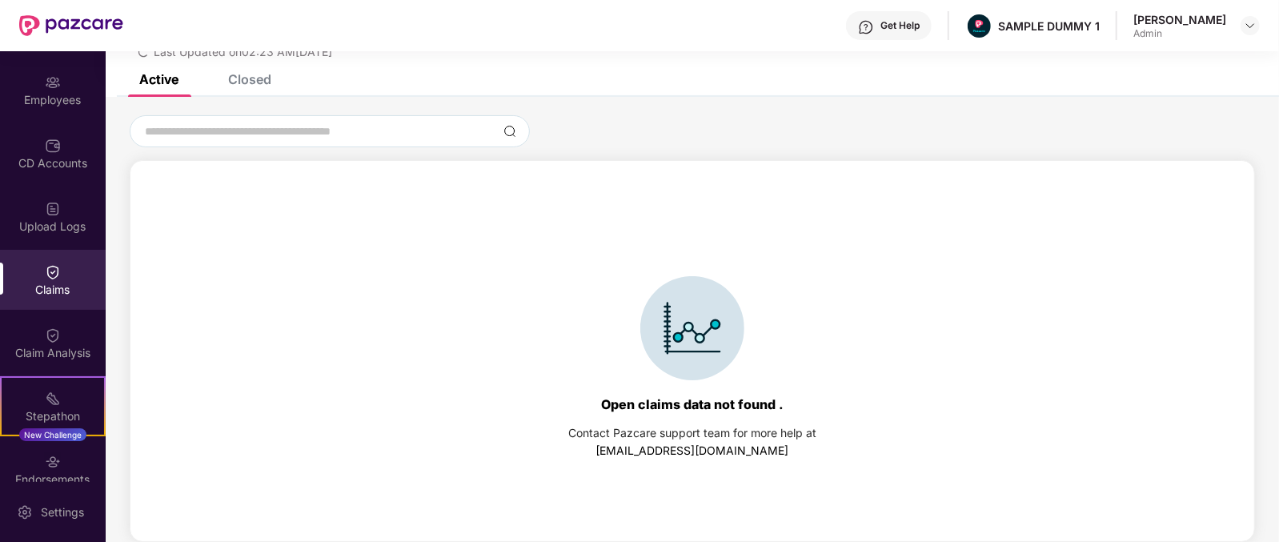
scroll to position [68, 0]
click at [248, 82] on div "Closed" at bounding box center [249, 80] width 43 height 16
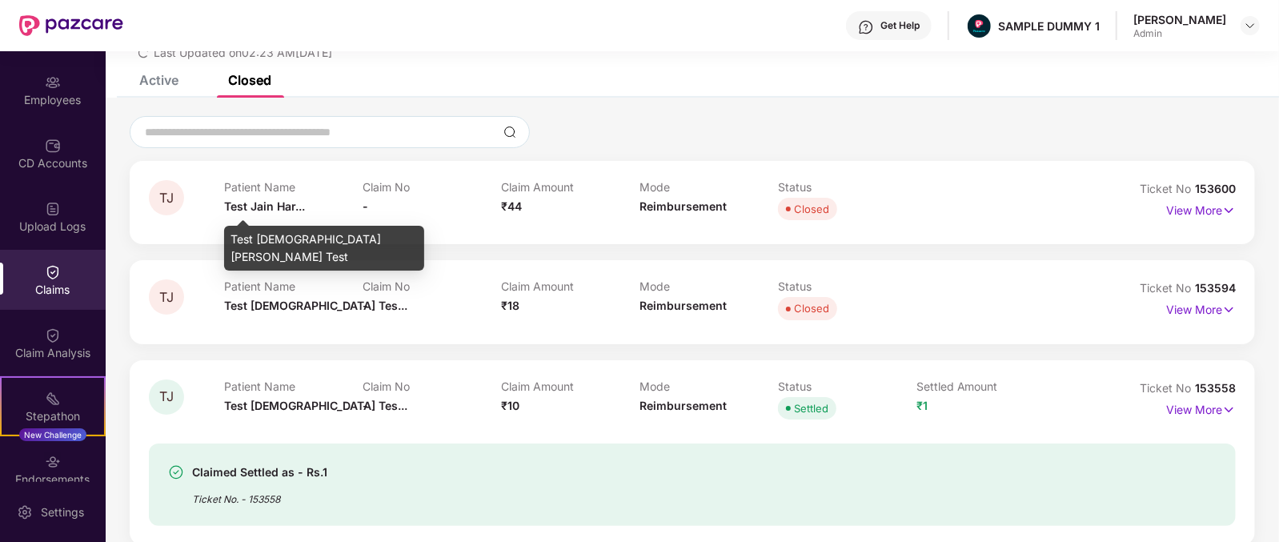
click at [235, 205] on span "Test Jain Har..." at bounding box center [264, 206] width 81 height 14
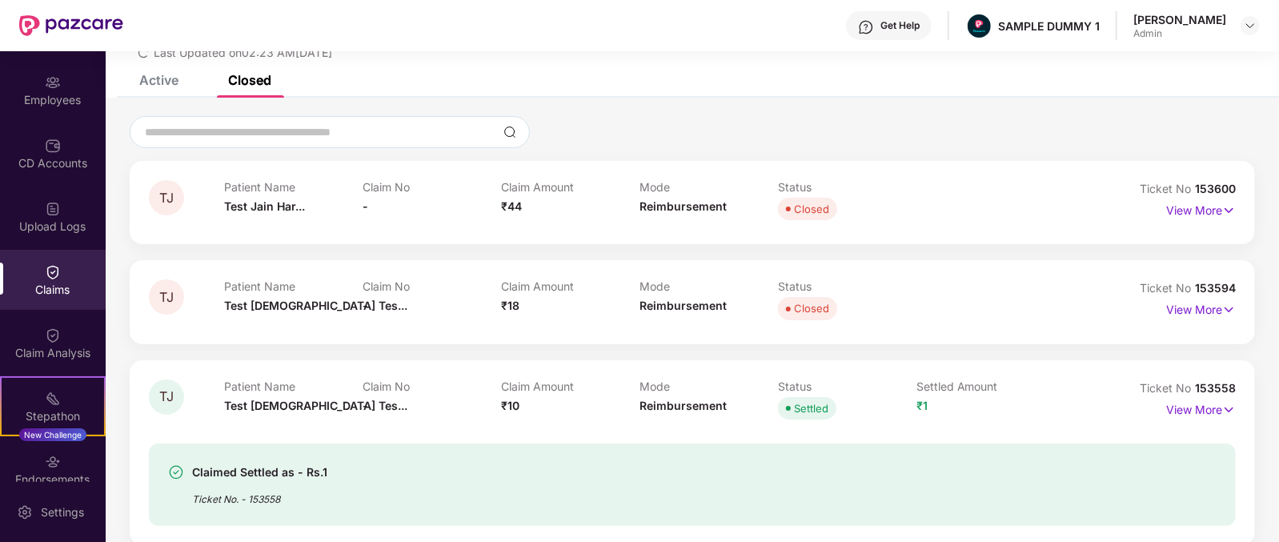
click at [529, 196] on div "Claim Amount ₹44" at bounding box center [570, 202] width 139 height 44
click at [1223, 207] on img at bounding box center [1230, 211] width 14 height 18
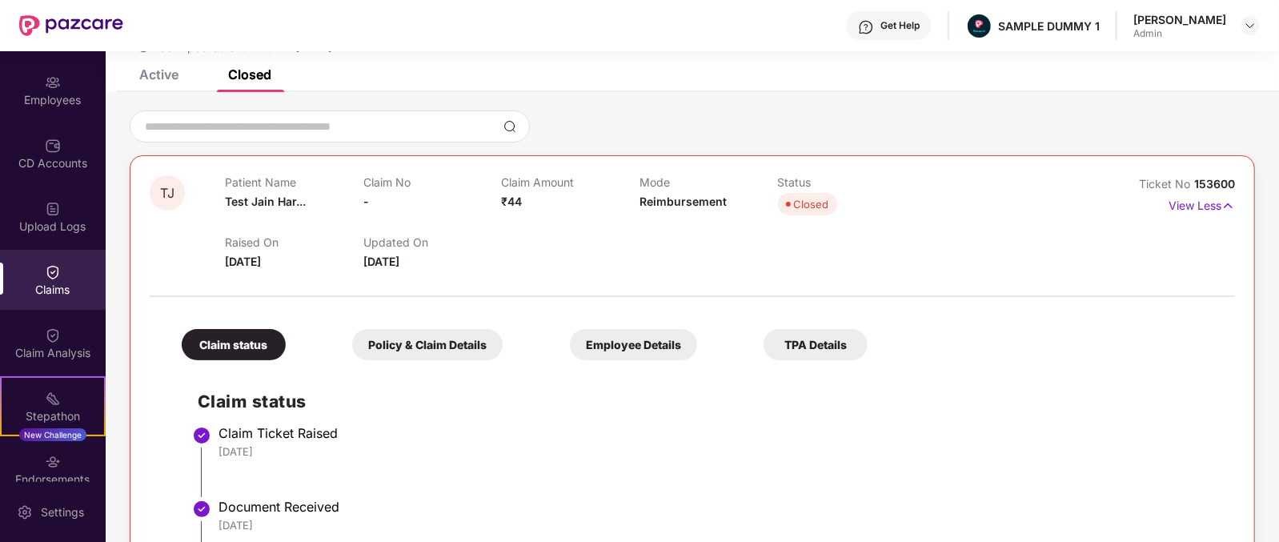
scroll to position [0, 0]
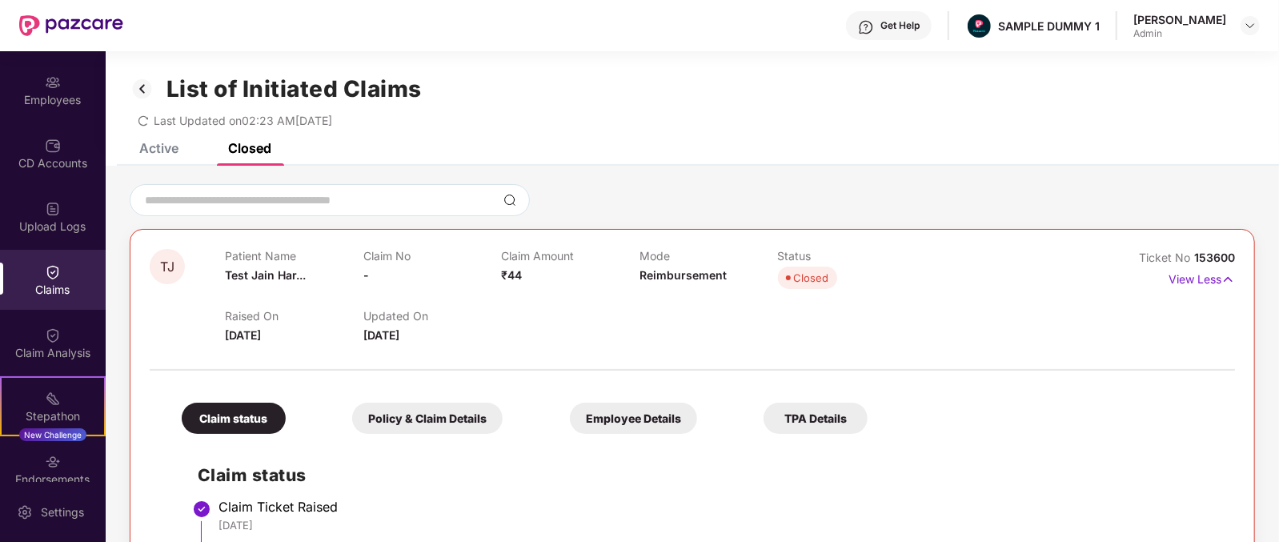
click at [910, 16] on div "Get Help" at bounding box center [889, 25] width 86 height 29
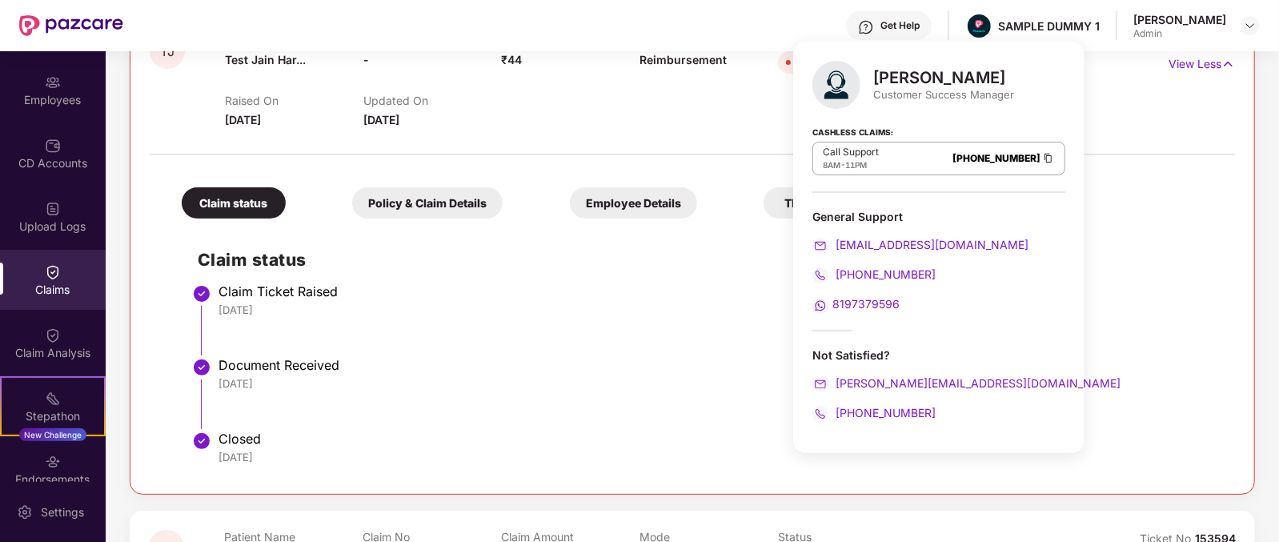
scroll to position [222, 0]
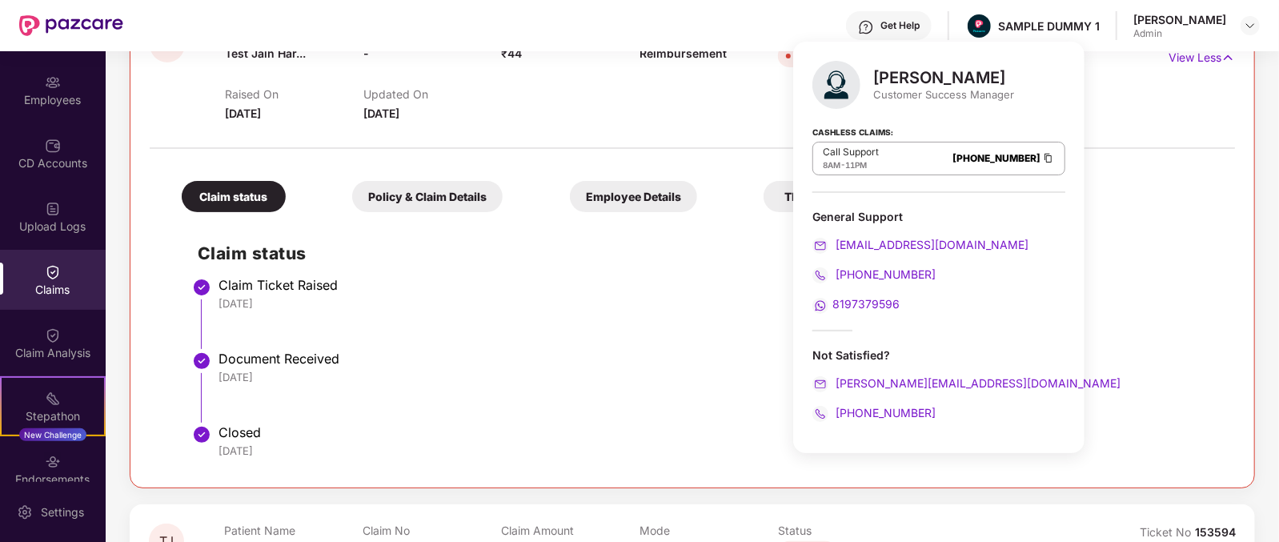
click at [573, 336] on li "Claim Ticket Raised 26 Jun 2025" at bounding box center [709, 320] width 1022 height 74
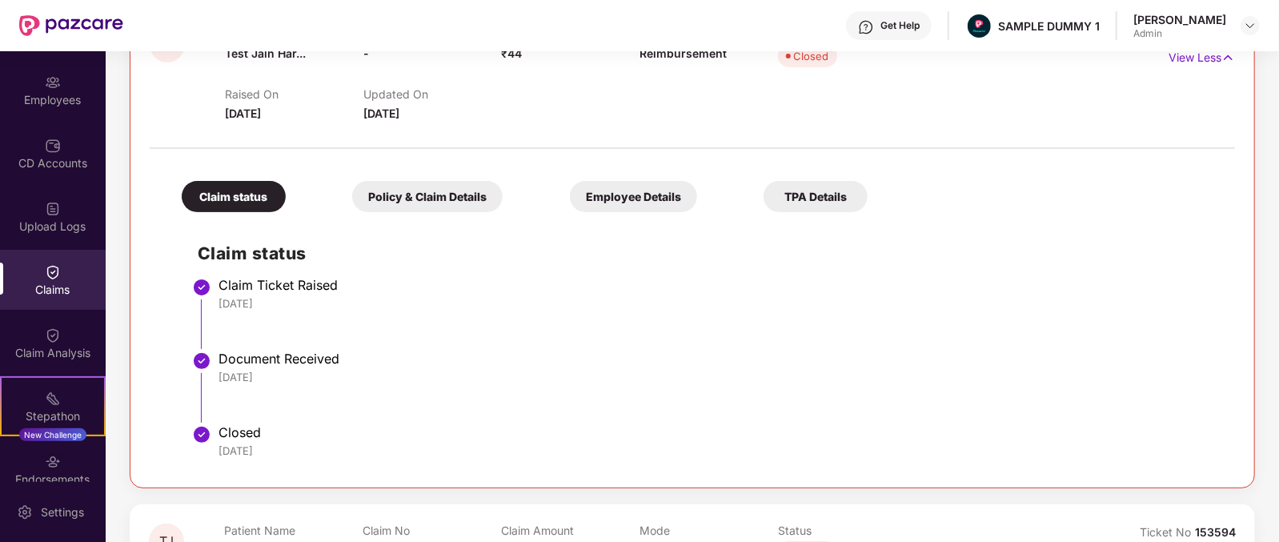
click at [79, 309] on div "Claims" at bounding box center [53, 280] width 106 height 60
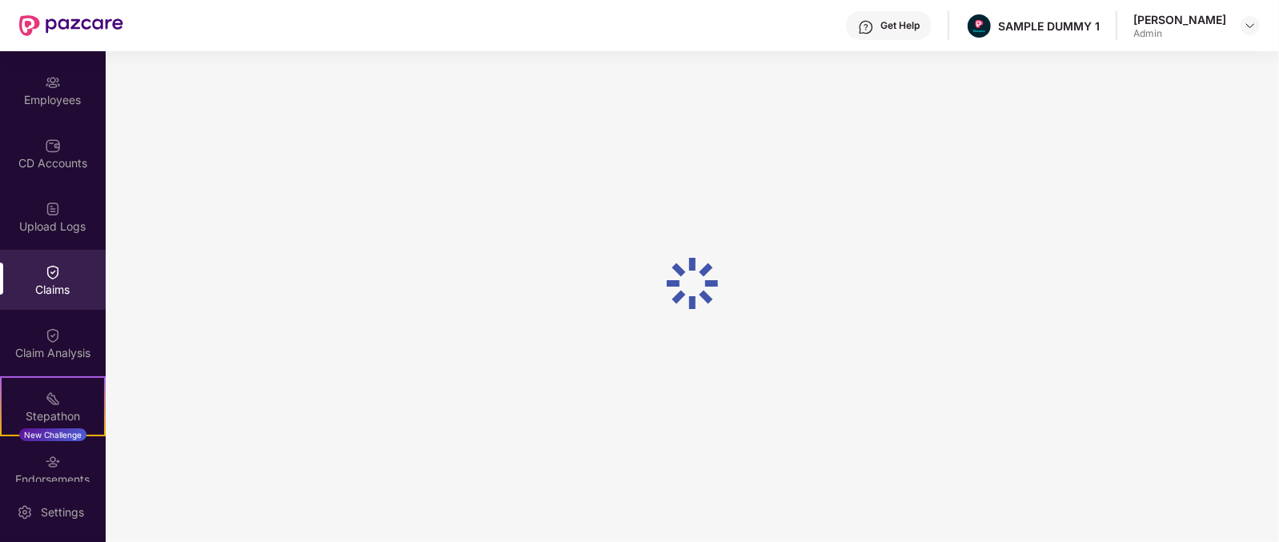
scroll to position [27, 0]
click at [50, 338] on img at bounding box center [53, 335] width 16 height 16
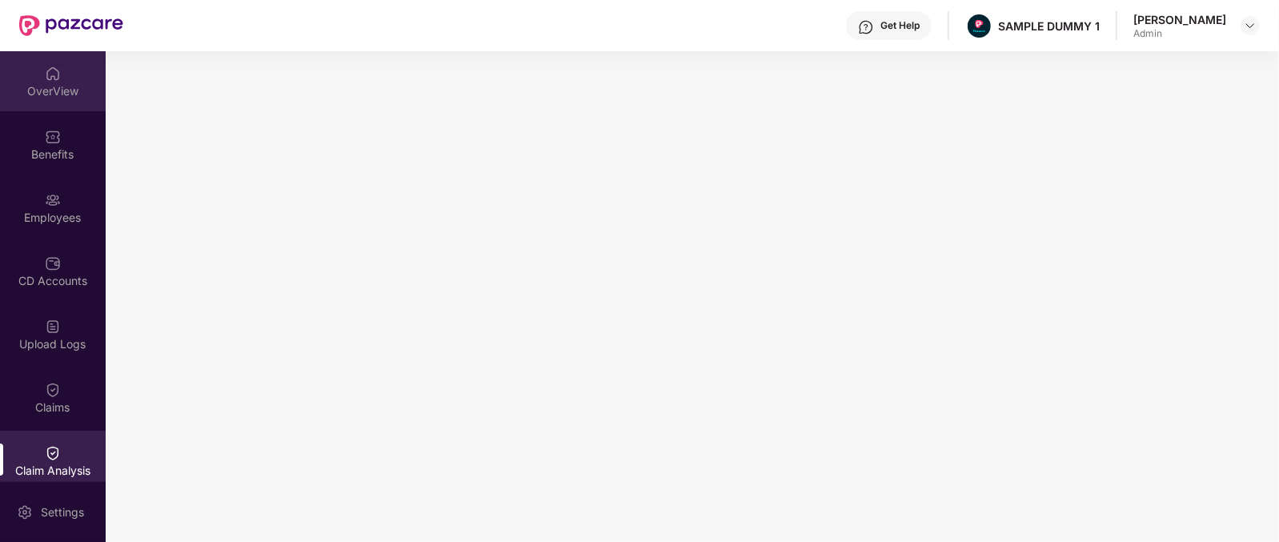
click at [44, 83] on div "OverView" at bounding box center [53, 91] width 106 height 16
